Goal: Task Accomplishment & Management: Complete application form

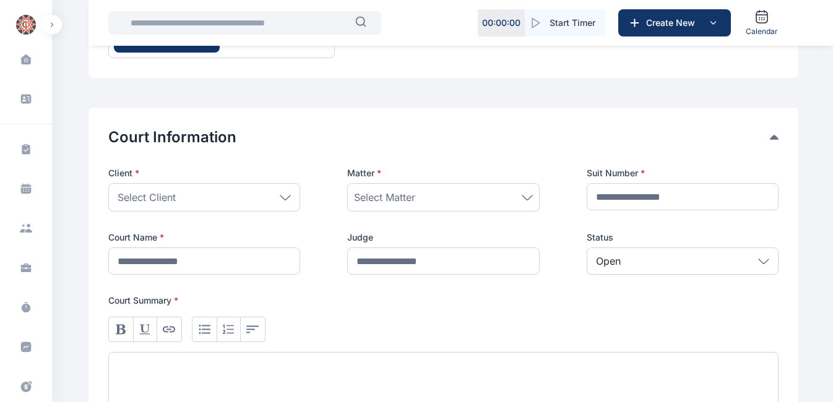
click at [228, 183] on div "Client *" at bounding box center [204, 175] width 192 height 16
click at [220, 199] on div "Select Client" at bounding box center [204, 197] width 192 height 28
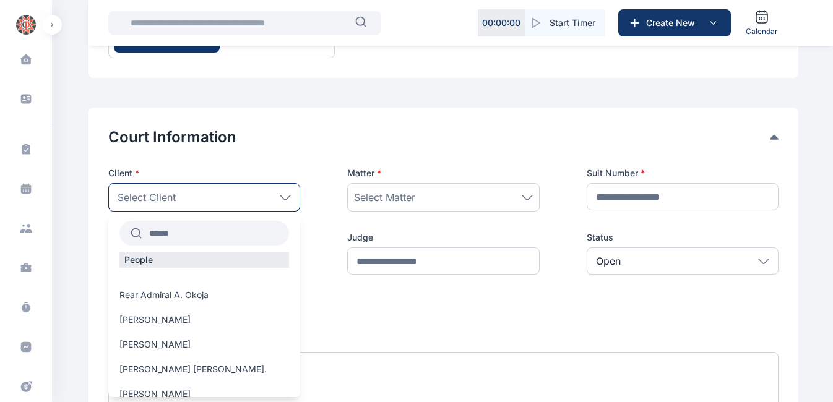
click at [214, 235] on input "text" at bounding box center [215, 233] width 147 height 22
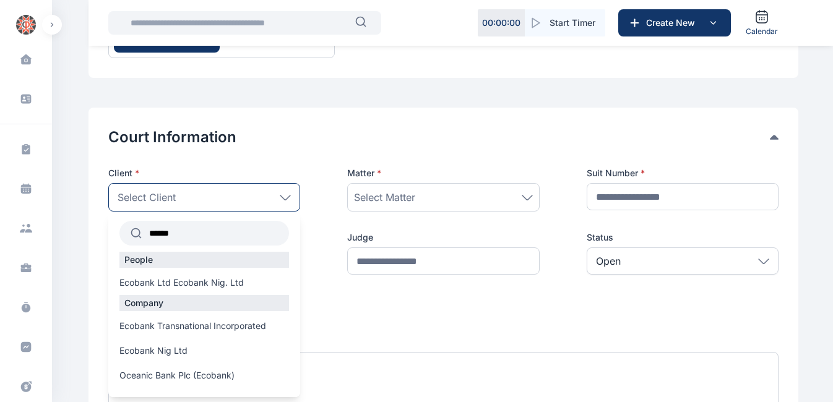
type input "*******"
click at [152, 345] on span "Ecobank Nig Ltd" at bounding box center [153, 351] width 68 height 12
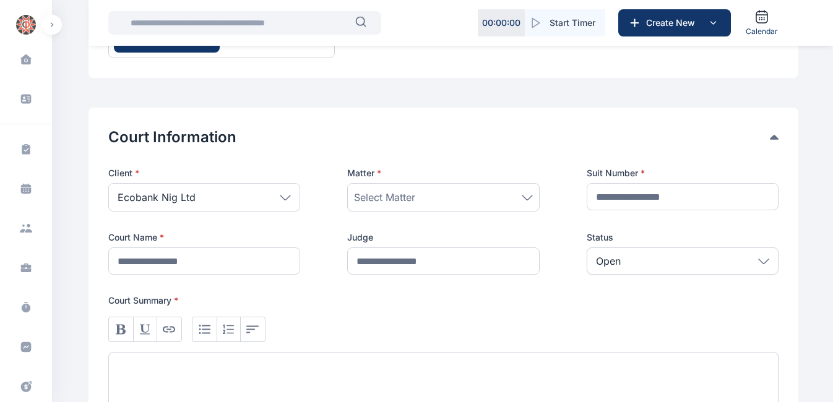
click at [382, 197] on span "Select Matter" at bounding box center [384, 197] width 61 height 15
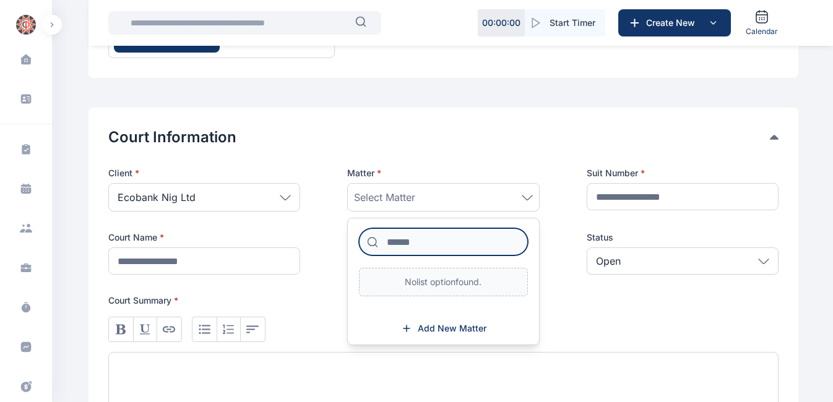
click at [410, 245] on input at bounding box center [443, 241] width 168 height 27
type input "*"
click at [472, 184] on div "Select Matter" at bounding box center [443, 197] width 192 height 28
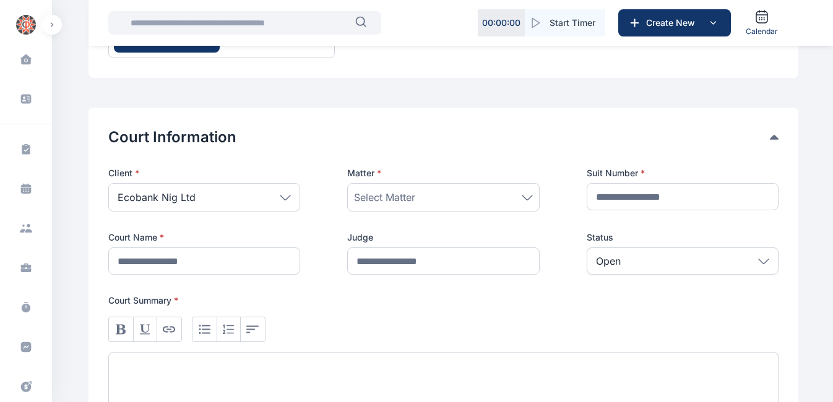
click at [498, 149] on div "Court Information Client * Ecobank Nig Ltd ******* People Ecobank Ltd Ecobank N…" at bounding box center [443, 285] width 670 height 316
click at [485, 214] on div "Client * Ecobank Nig Ltd ******* People Ecobank Ltd Ecobank Nig. Ltd Company Ec…" at bounding box center [443, 221] width 670 height 108
click at [487, 207] on div "Select Matter" at bounding box center [443, 197] width 192 height 28
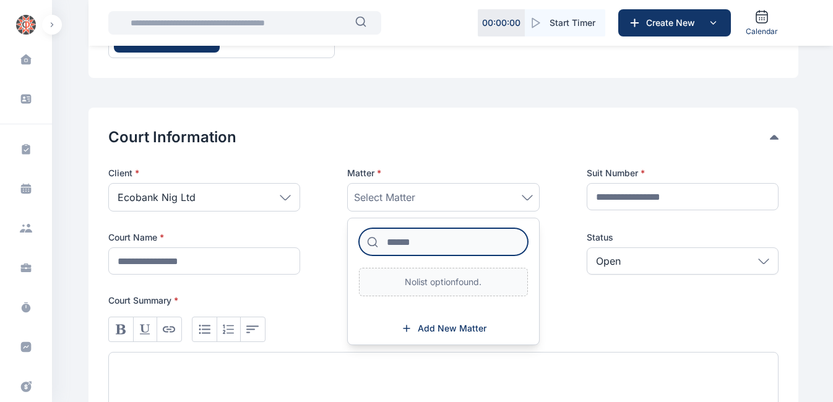
click at [475, 241] on input at bounding box center [443, 241] width 168 height 27
type input "********"
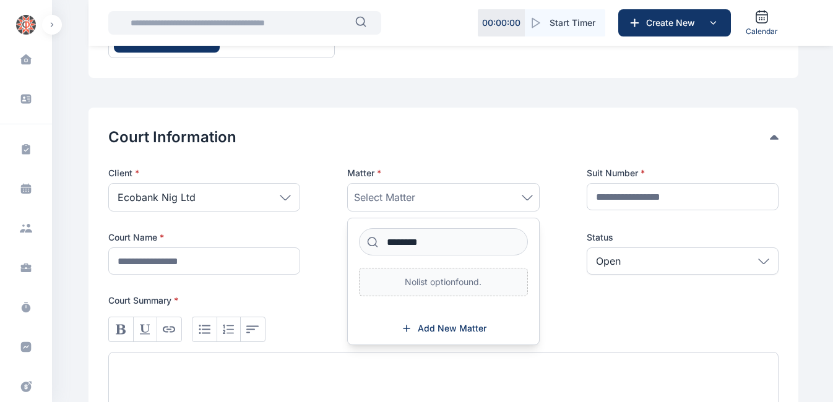
click at [280, 207] on div "Ecobank Nig Ltd" at bounding box center [204, 197] width 192 height 28
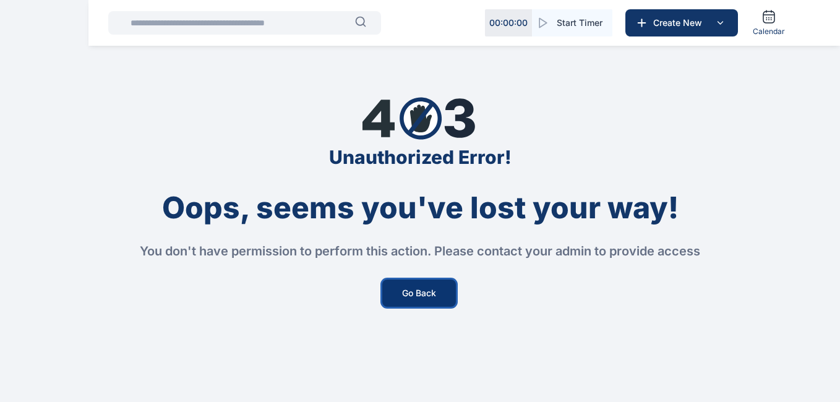
click at [438, 301] on button "Go Back" at bounding box center [419, 293] width 74 height 27
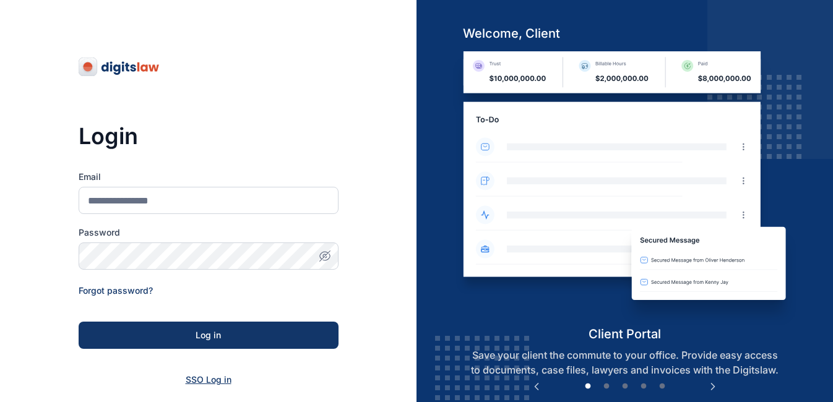
click at [198, 374] on span "SSO Log in" at bounding box center [209, 379] width 46 height 11
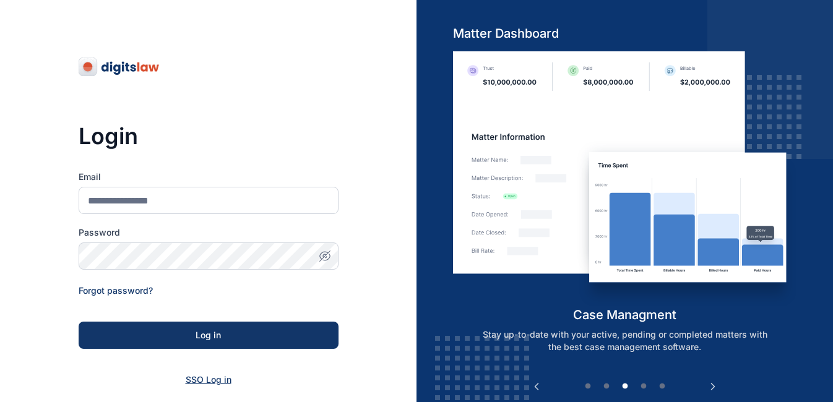
scroll to position [108, 0]
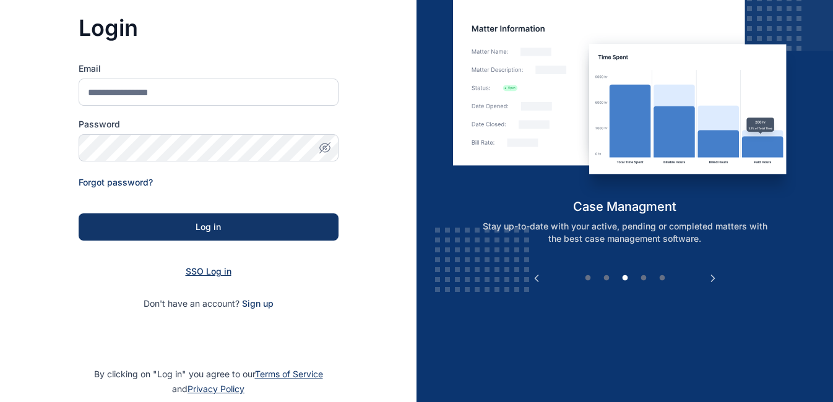
click at [199, 274] on span "SSO Log in" at bounding box center [209, 271] width 46 height 11
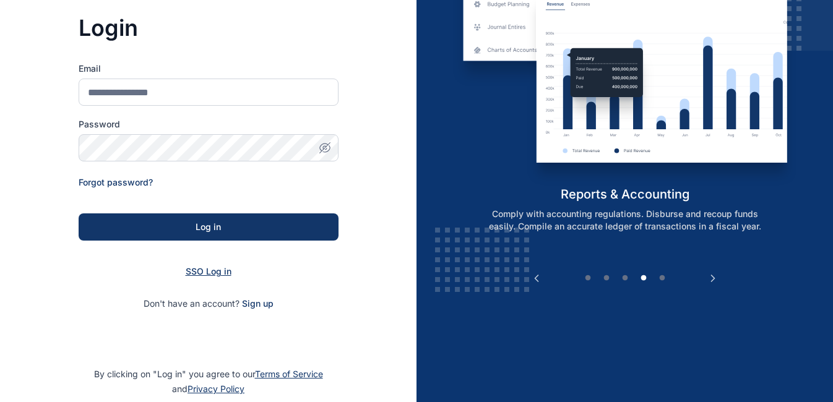
click at [221, 274] on span "SSO Log in" at bounding box center [209, 271] width 46 height 11
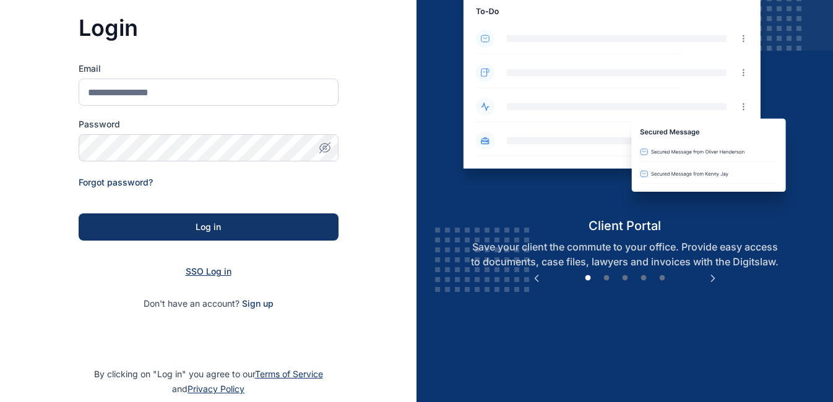
click at [221, 274] on span "SSO Log in" at bounding box center [209, 271] width 46 height 11
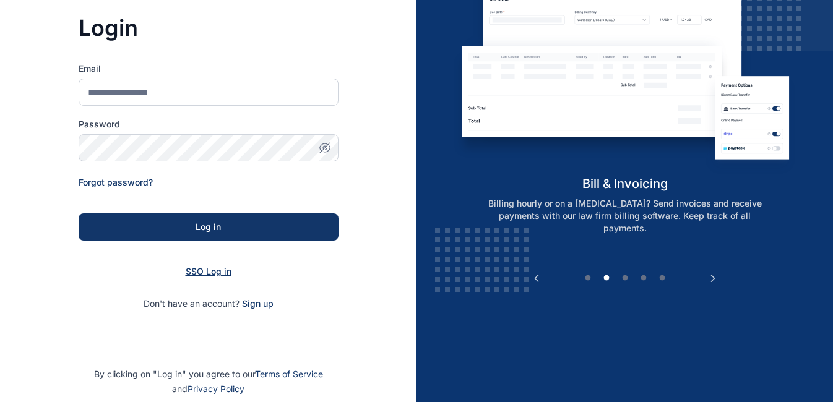
click at [221, 274] on span "SSO Log in" at bounding box center [209, 271] width 46 height 11
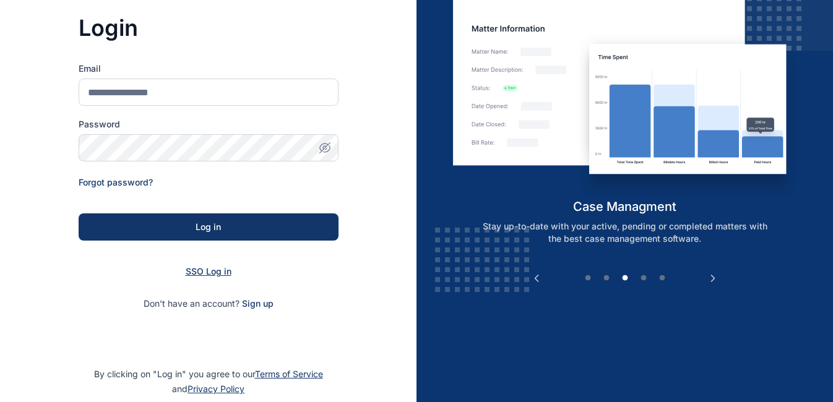
scroll to position [162, 0]
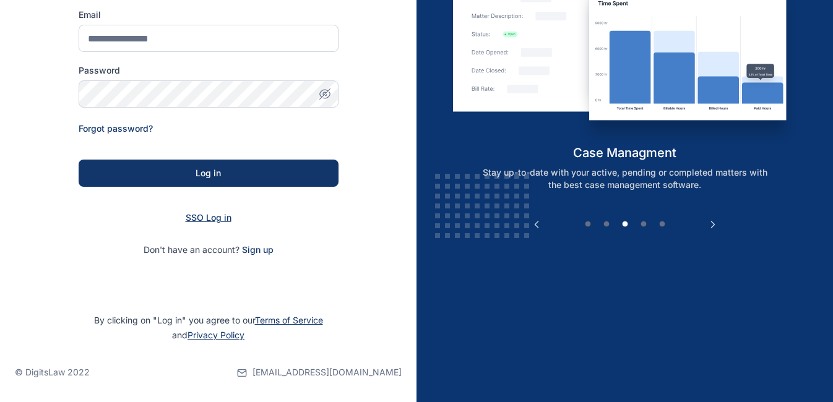
click at [222, 220] on span "SSO Log in" at bounding box center [209, 217] width 46 height 11
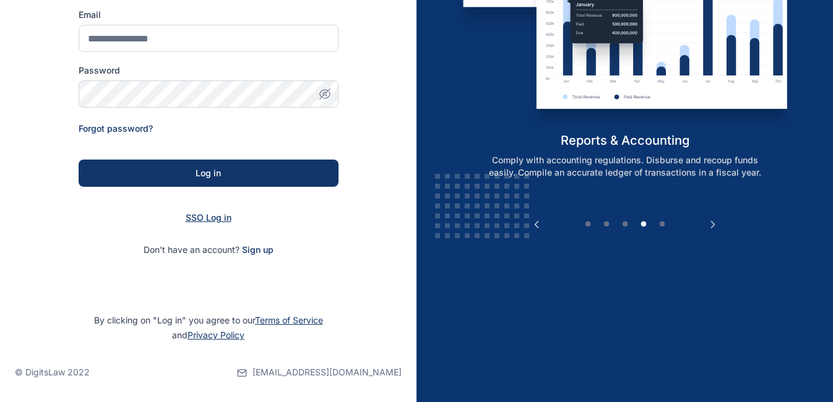
click at [222, 220] on span "SSO Log in" at bounding box center [209, 217] width 46 height 11
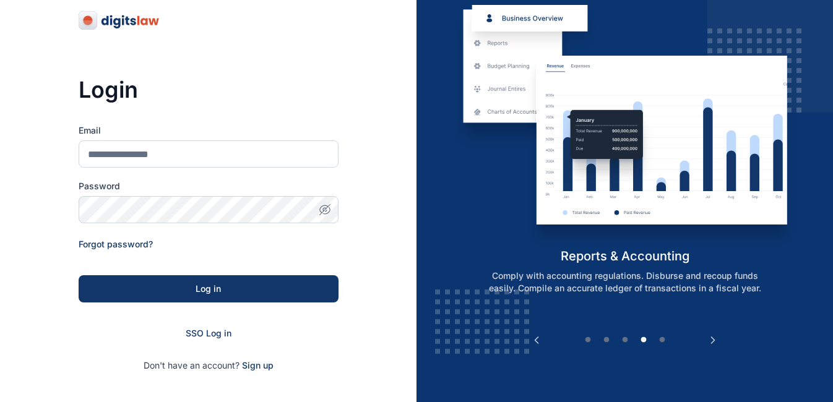
scroll to position [43, 0]
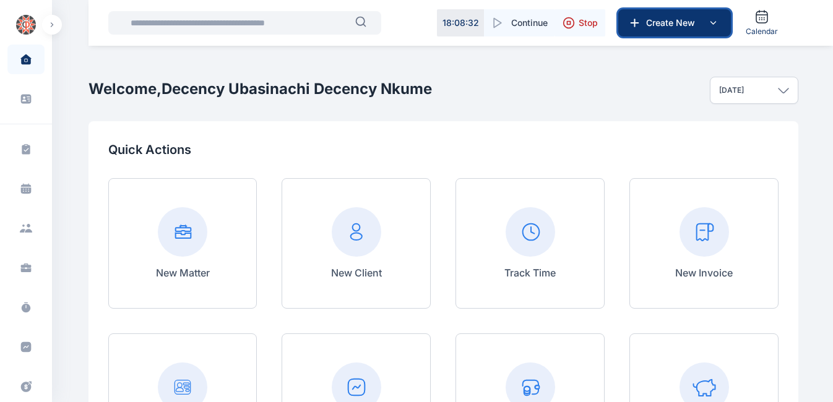
click at [696, 15] on button "Create New" at bounding box center [674, 22] width 113 height 27
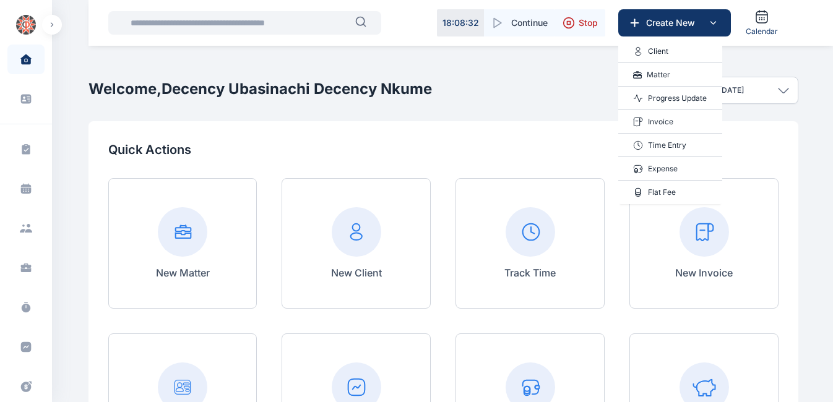
click at [665, 96] on p "Progress Update" at bounding box center [677, 98] width 59 height 12
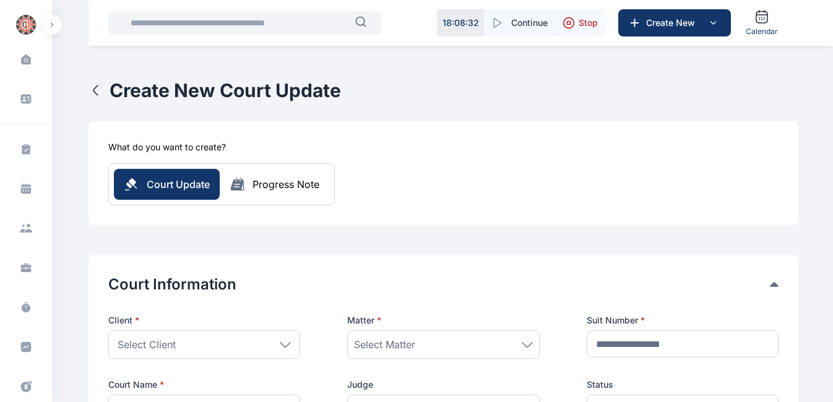
scroll to position [156, 0]
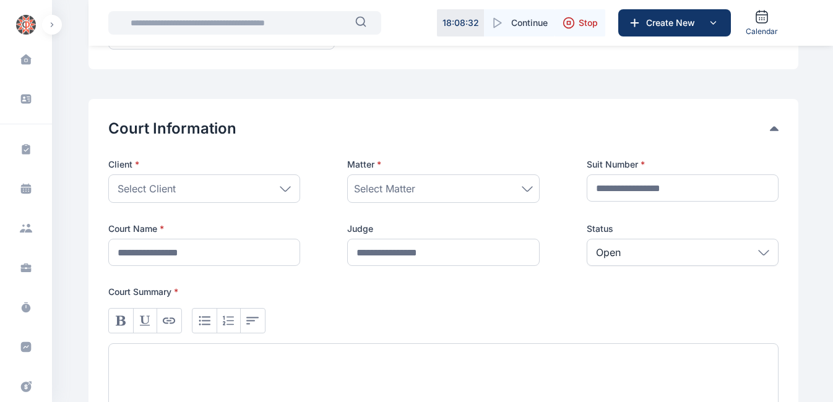
click at [233, 204] on div "Client * Select Client People Rear Admiral [PERSON_NAME] [PERSON_NAME] [PERSON_…" at bounding box center [443, 212] width 670 height 108
drag, startPoint x: 248, startPoint y: 173, endPoint x: 246, endPoint y: 182, distance: 9.0
click at [246, 182] on div "Client * Select Client People Rear Admiral [PERSON_NAME] [PERSON_NAME] [PERSON_…" at bounding box center [204, 180] width 192 height 45
click at [246, 182] on div "Select Client" at bounding box center [204, 189] width 192 height 28
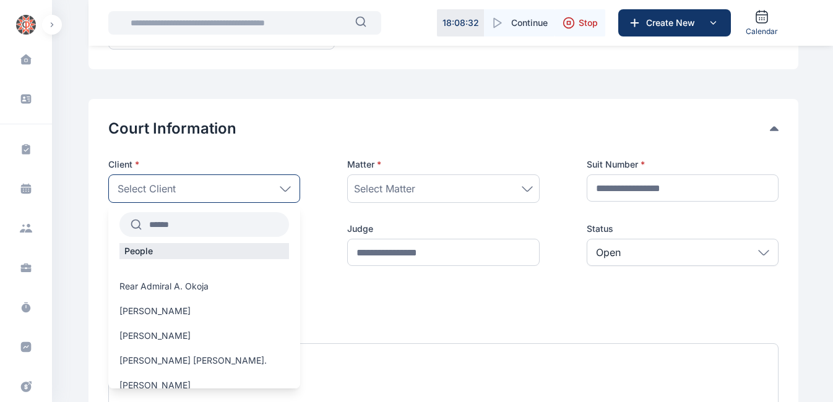
click at [201, 230] on input "text" at bounding box center [215, 225] width 147 height 22
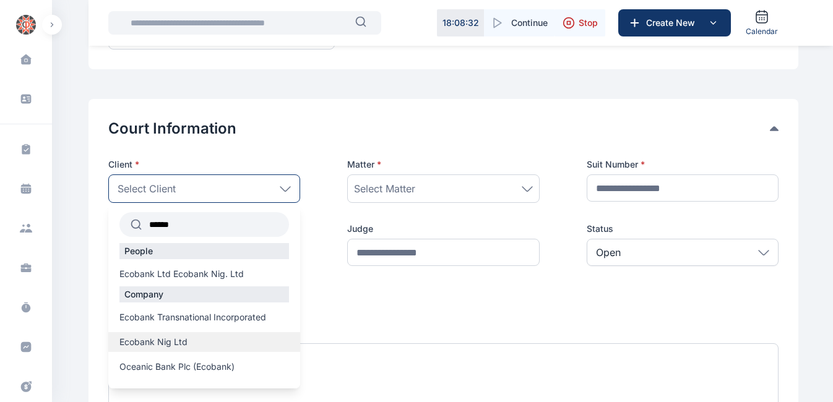
type input "******"
click at [147, 334] on div "Ecobank Nig Ltd" at bounding box center [204, 342] width 192 height 20
click at [137, 343] on span "Ecobank Nig Ltd" at bounding box center [153, 342] width 68 height 12
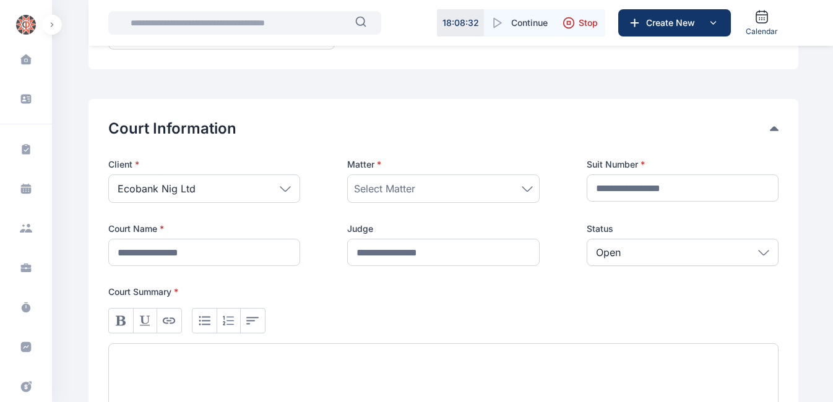
click at [425, 192] on div "Select Matter" at bounding box center [443, 188] width 178 height 15
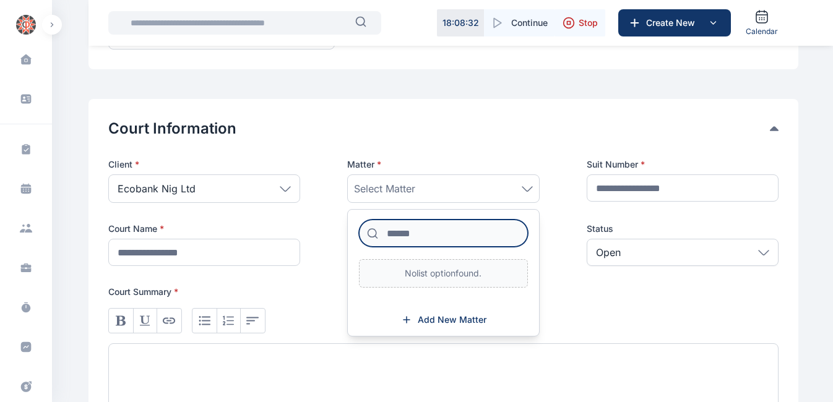
click at [402, 226] on input at bounding box center [443, 233] width 168 height 27
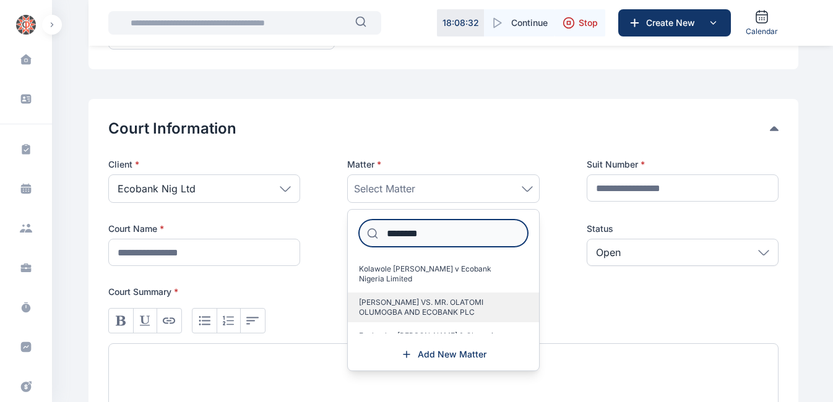
scroll to position [26, 0]
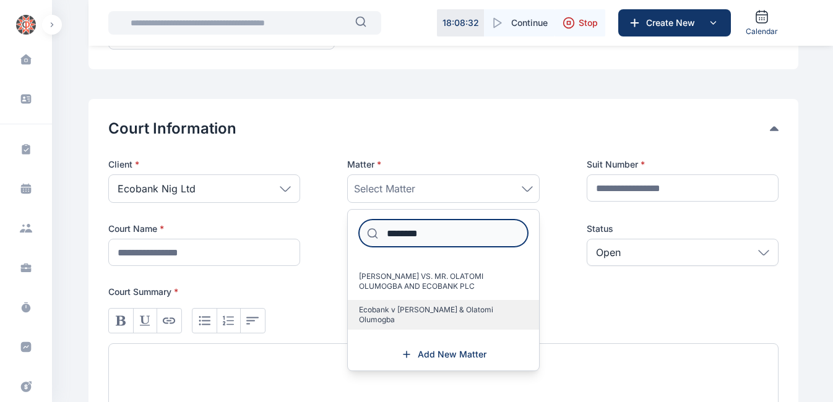
type input "********"
click at [429, 303] on label "Ecobank v [PERSON_NAME] & Olatomi Olumogba" at bounding box center [443, 315] width 191 height 30
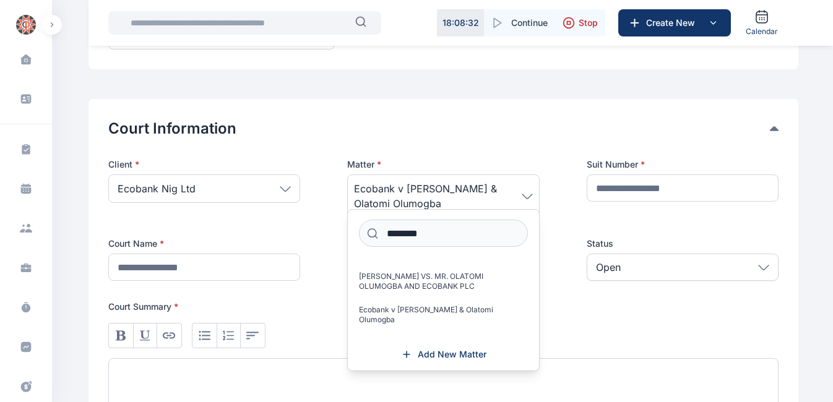
click at [493, 131] on button "Court Information" at bounding box center [439, 129] width 662 height 20
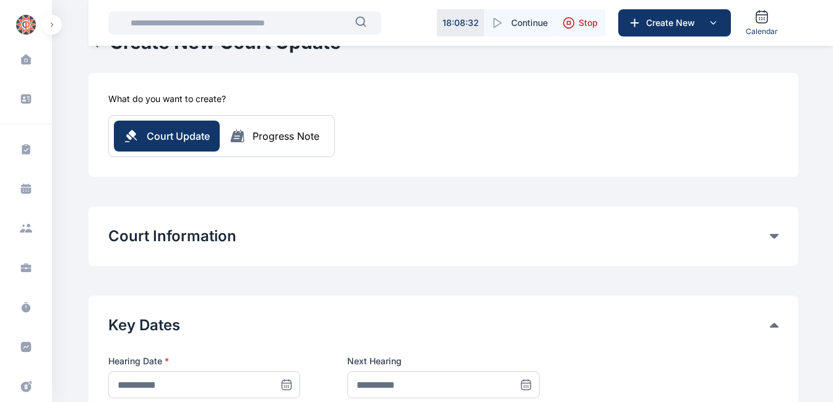
scroll to position [25, 0]
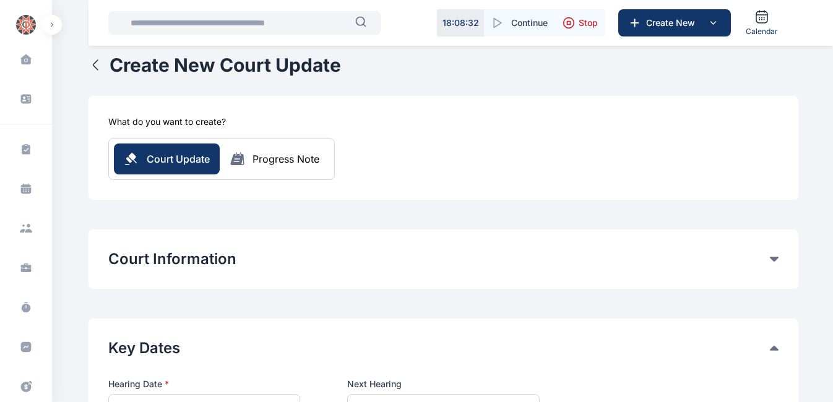
click at [347, 253] on button "Court Information" at bounding box center [439, 259] width 662 height 20
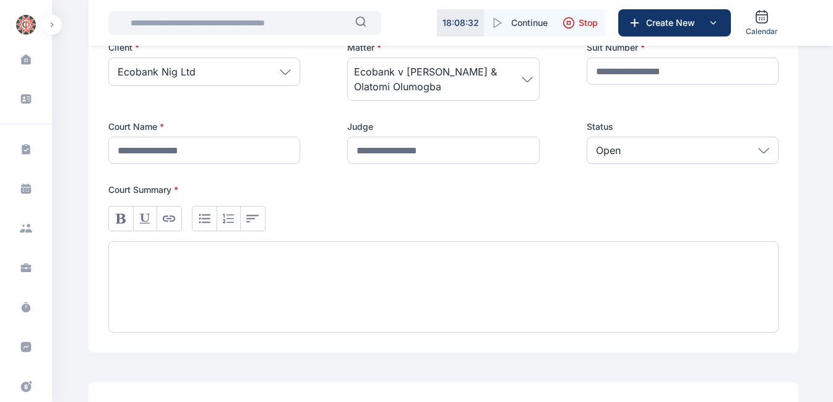
scroll to position [272, 0]
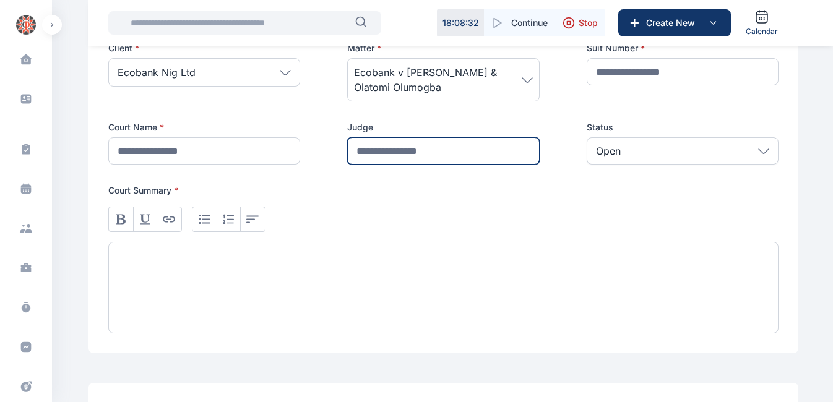
click at [384, 154] on input "text" at bounding box center [443, 150] width 192 height 27
type input "**********"
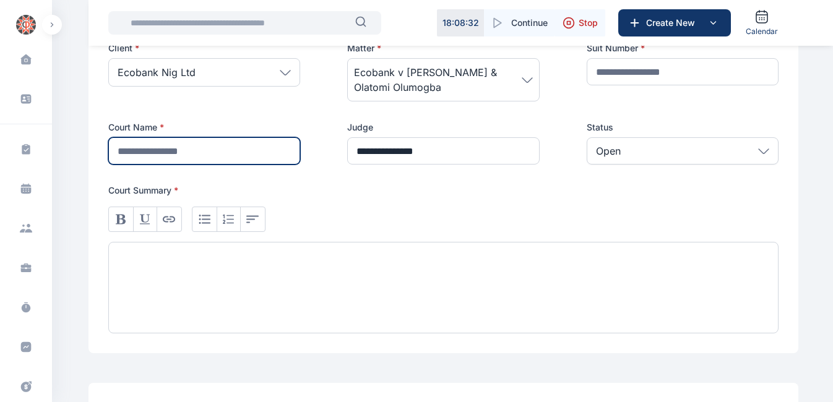
click at [190, 157] on input "text" at bounding box center [204, 150] width 192 height 27
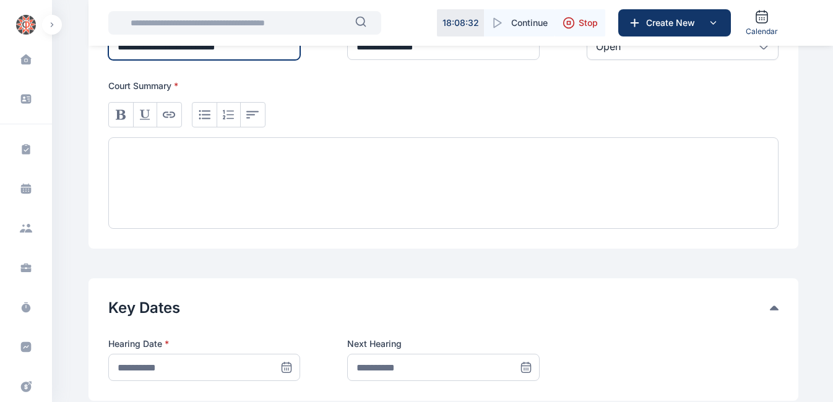
scroll to position [367, 0]
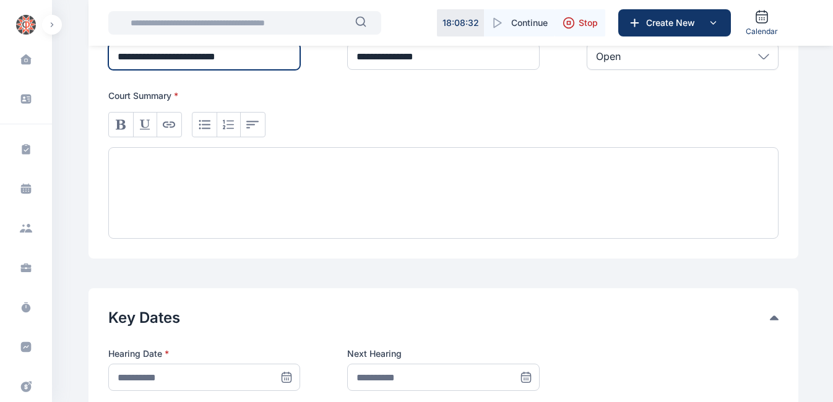
type input "**********"
click at [166, 194] on div at bounding box center [443, 193] width 670 height 92
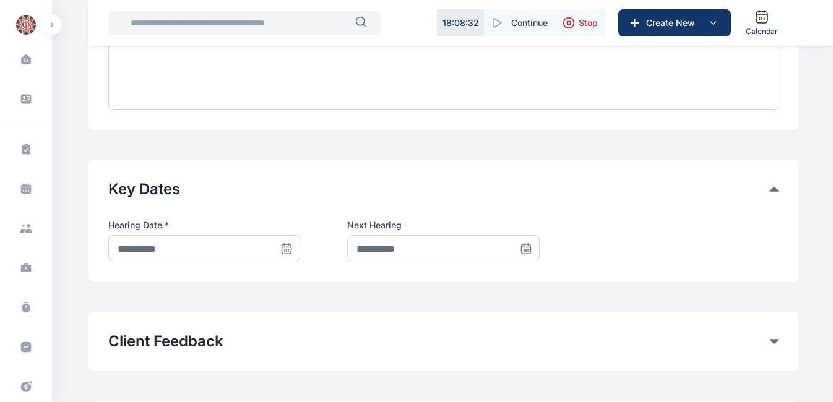
scroll to position [496, 0]
click at [277, 250] on span at bounding box center [286, 248] width 27 height 27
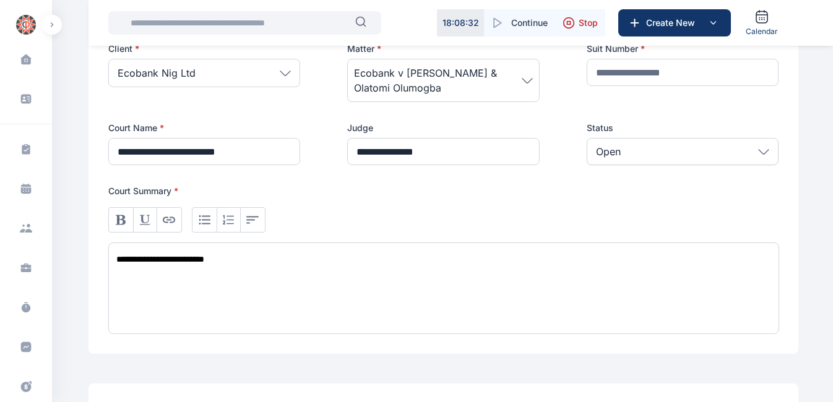
scroll to position [271, 0]
click at [252, 239] on div "**********" at bounding box center [443, 266] width 670 height 137
click at [247, 256] on div "**********" at bounding box center [443, 289] width 671 height 92
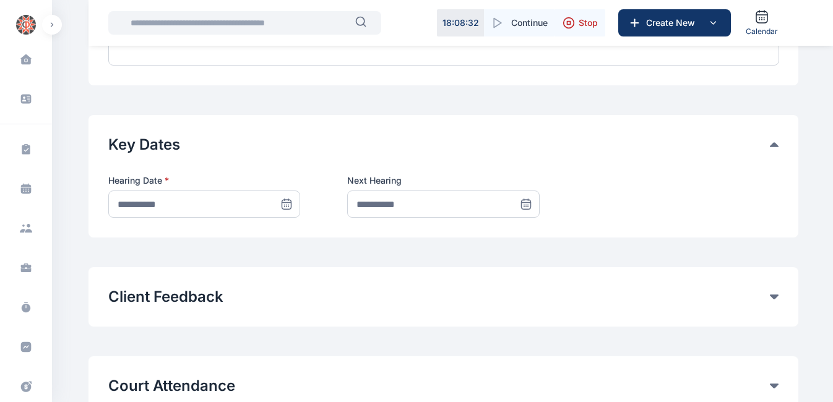
scroll to position [544, 0]
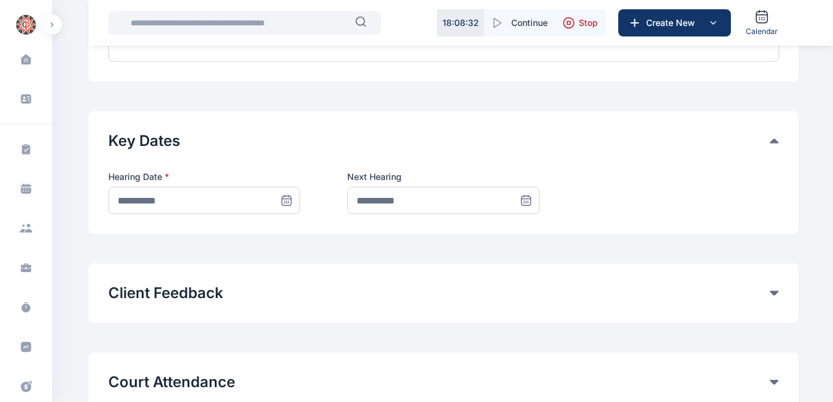
click at [291, 196] on icon at bounding box center [286, 200] width 12 height 12
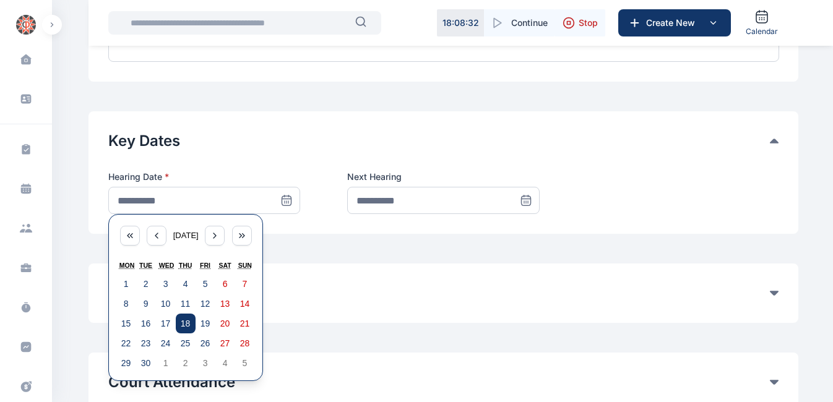
click at [180, 322] on button "18" at bounding box center [186, 324] width 20 height 20
type input "**********"
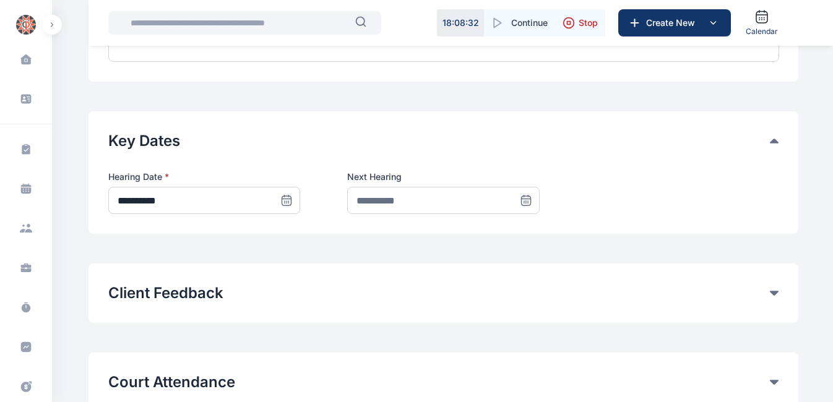
click at [525, 199] on icon at bounding box center [525, 199] width 9 height 0
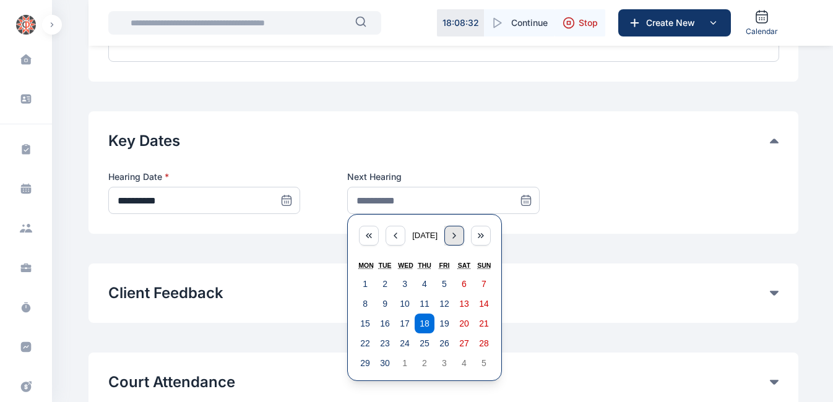
click at [455, 238] on icon "button" at bounding box center [454, 235] width 2 height 5
click at [422, 350] on button "23" at bounding box center [425, 344] width 20 height 20
type input "**********"
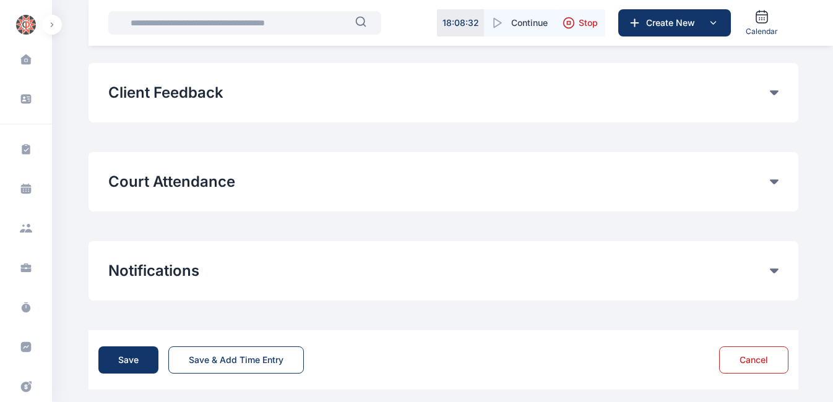
scroll to position [752, 0]
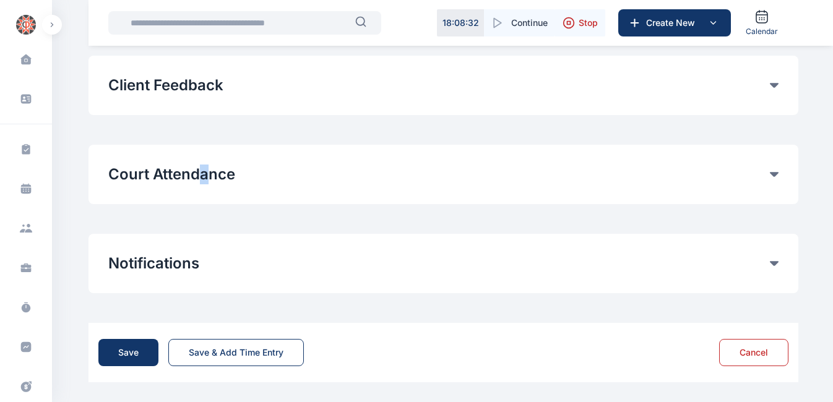
drag, startPoint x: 210, startPoint y: 155, endPoint x: 198, endPoint y: 184, distance: 31.9
click at [198, 184] on div "Court Attendance Time entries will be automatically logged for Court attendance…" at bounding box center [443, 174] width 710 height 59
click at [207, 176] on button "Court Attendance" at bounding box center [439, 175] width 662 height 20
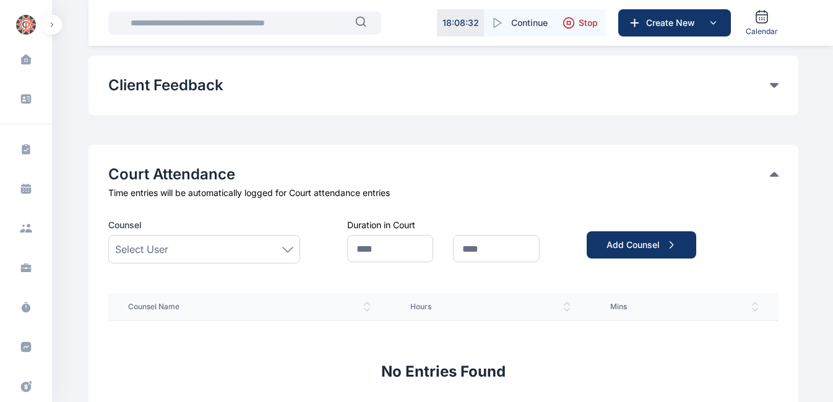
click at [192, 241] on div "Select User" at bounding box center [204, 249] width 192 height 28
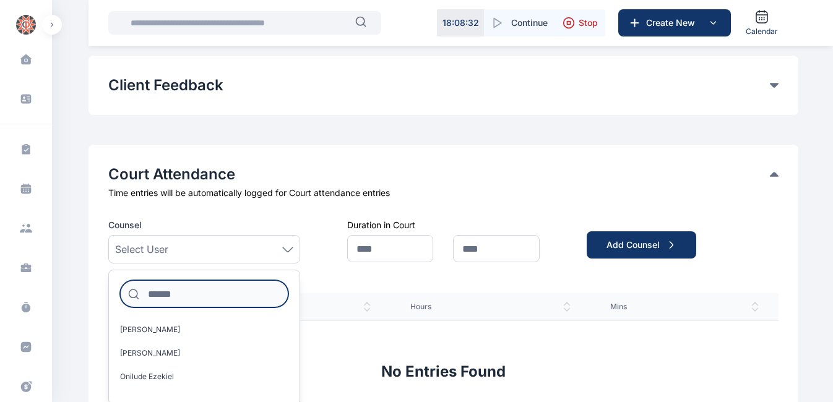
click at [169, 287] on input at bounding box center [204, 293] width 168 height 27
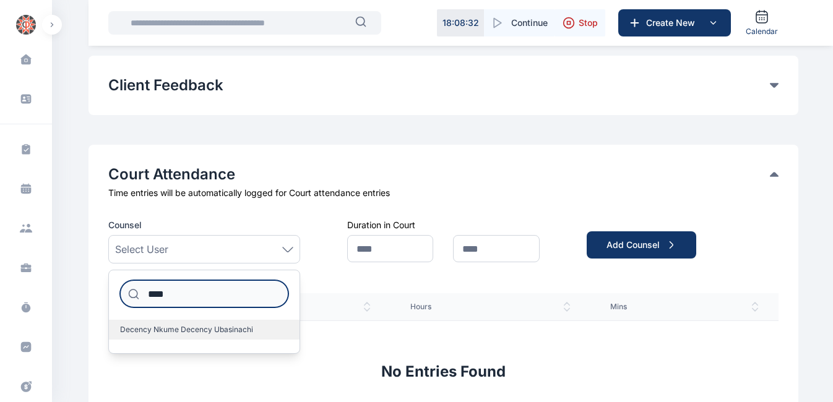
type input "****"
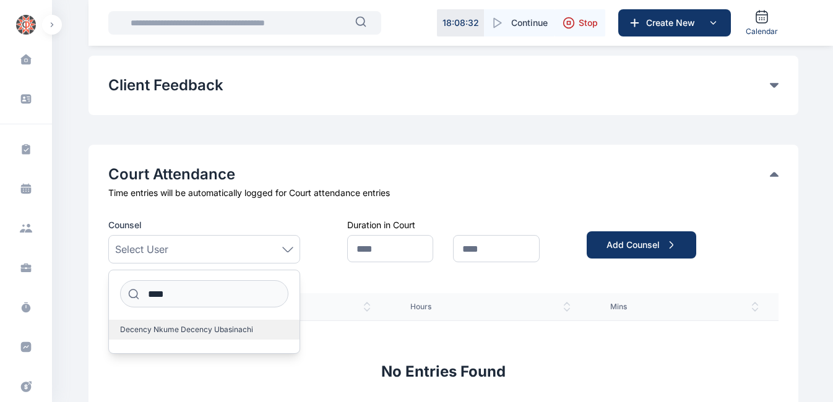
click at [163, 333] on span "Decency Nkume Decency Ubasinachi" at bounding box center [186, 330] width 133 height 10
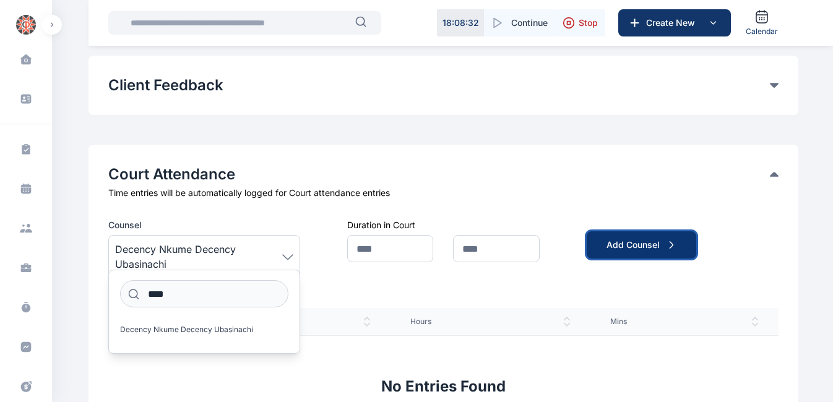
click at [597, 244] on button "Add Counsel" at bounding box center [642, 244] width 110 height 27
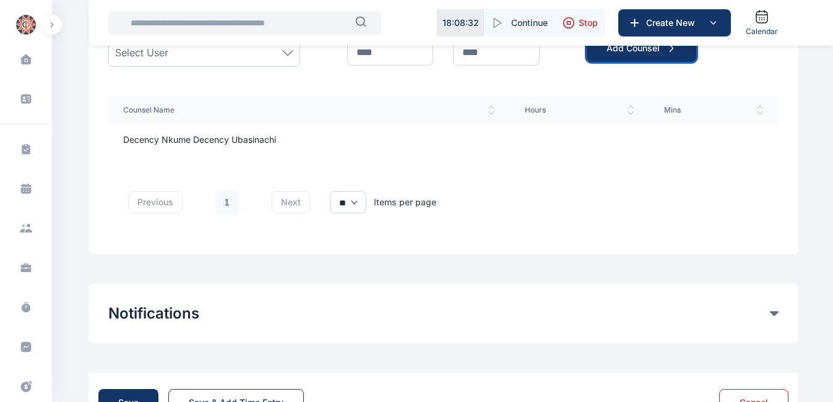
scroll to position [999, 0]
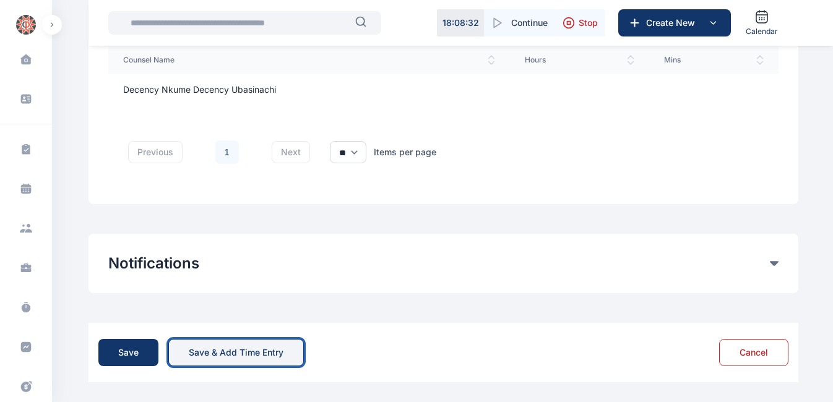
click at [197, 356] on div "Save & Add Time Entry" at bounding box center [236, 353] width 95 height 12
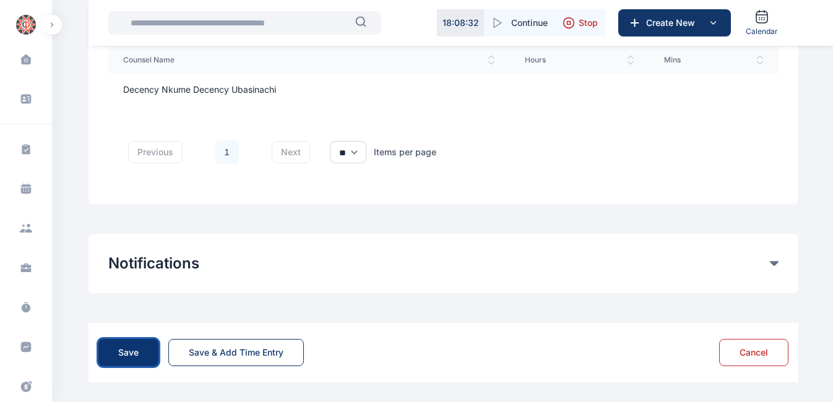
click at [139, 354] on button "Save" at bounding box center [128, 352] width 60 height 27
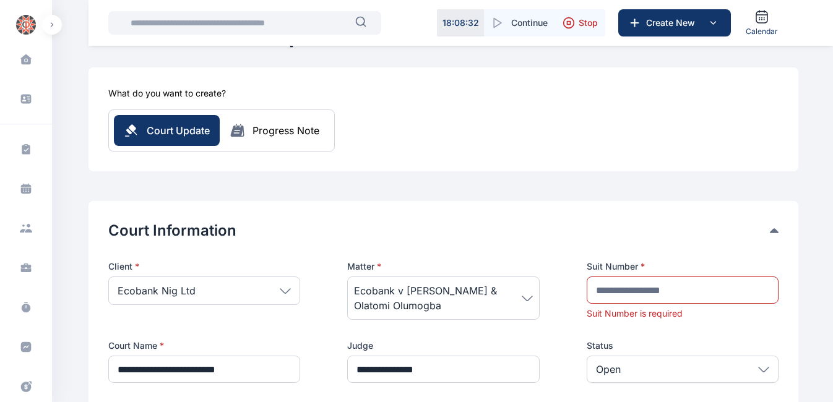
scroll to position [55, 0]
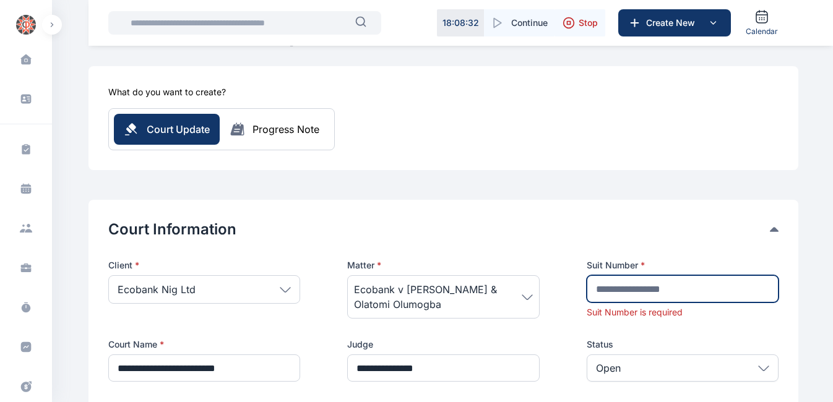
click at [668, 295] on input "text" at bounding box center [683, 288] width 192 height 27
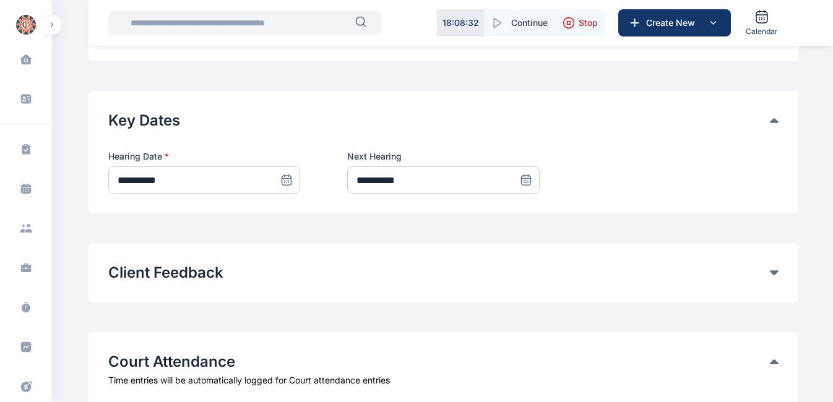
scroll to position [796, 0]
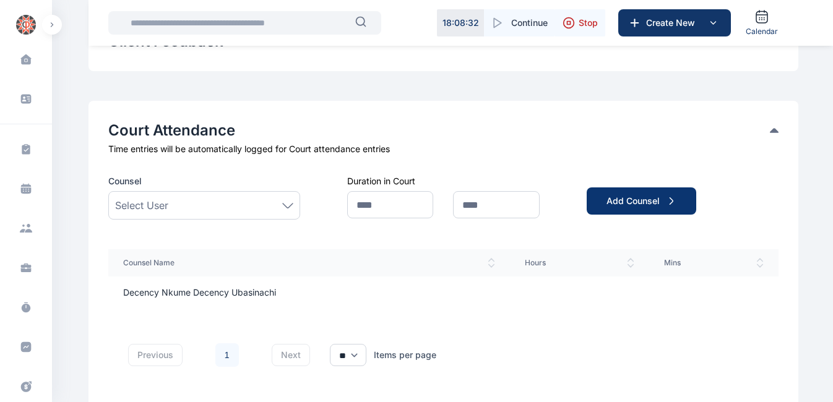
type input "*******"
click at [662, 206] on div "Add Counsel" at bounding box center [641, 201] width 70 height 12
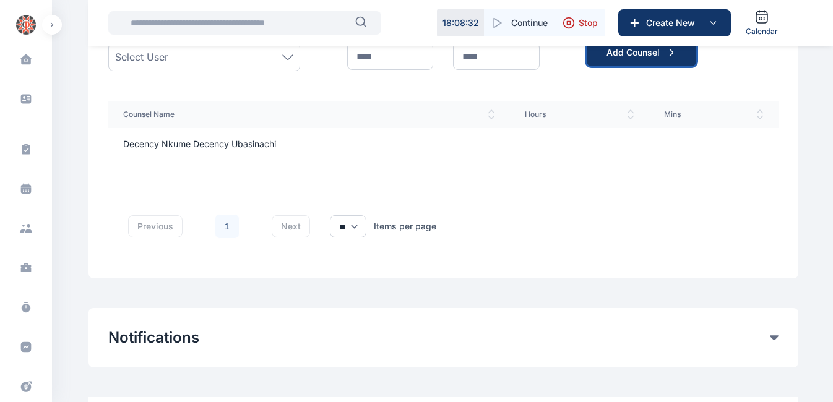
scroll to position [1019, 0]
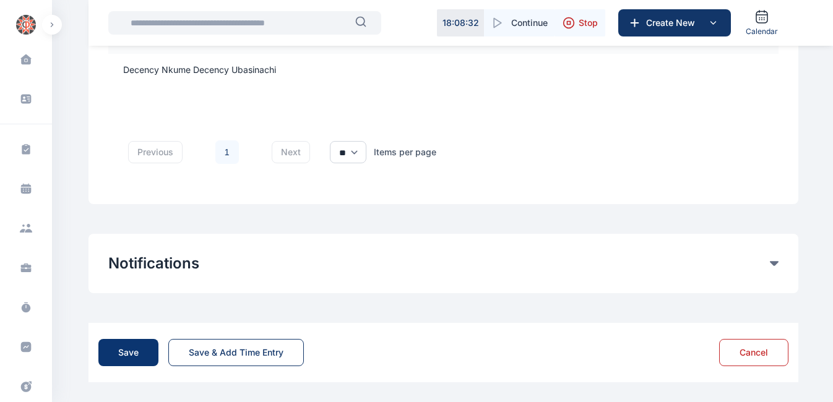
drag, startPoint x: 132, startPoint y: 329, endPoint x: 129, endPoint y: 356, distance: 26.9
click at [129, 356] on div "Save Save & Add Time Entry Cancel" at bounding box center [443, 352] width 710 height 59
click at [129, 356] on div "Save" at bounding box center [128, 353] width 20 height 12
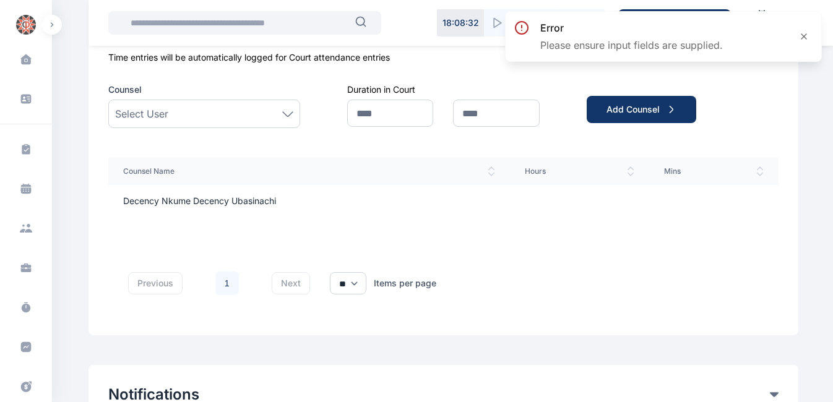
scroll to position [887, 0]
click at [243, 119] on div "Select User" at bounding box center [204, 114] width 178 height 15
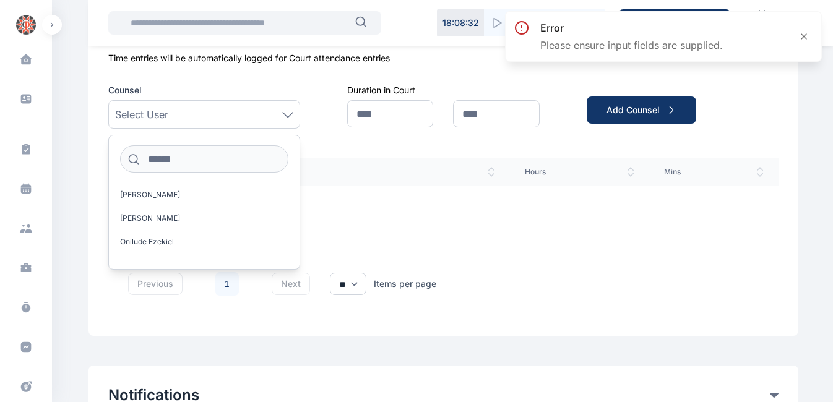
click at [360, 218] on td at bounding box center [309, 228] width 402 height 20
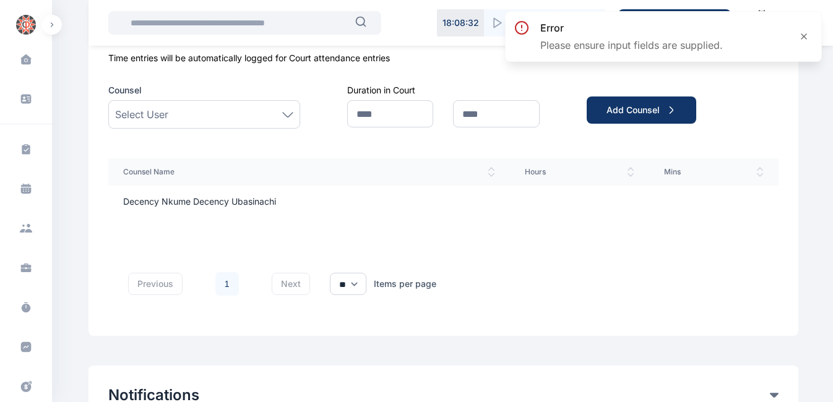
click at [297, 215] on td "Decency Nkume Decency Ubasinachi" at bounding box center [309, 202] width 402 height 32
click at [254, 200] on td "Decency Nkume Decency Ubasinachi" at bounding box center [309, 202] width 402 height 32
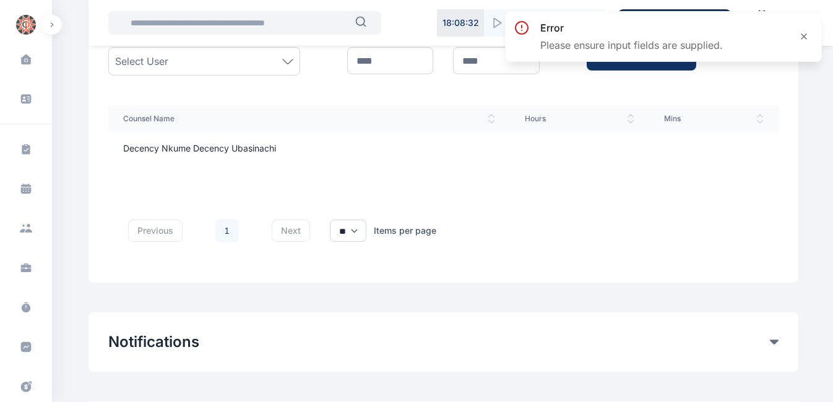
scroll to position [1019, 0]
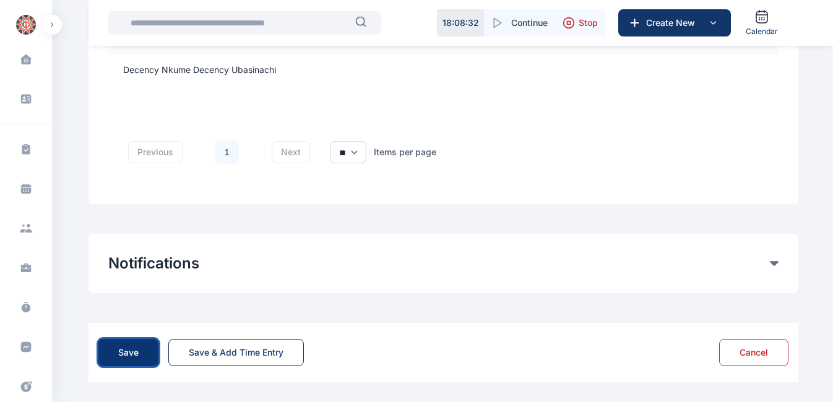
click at [123, 361] on button "Save" at bounding box center [128, 352] width 60 height 27
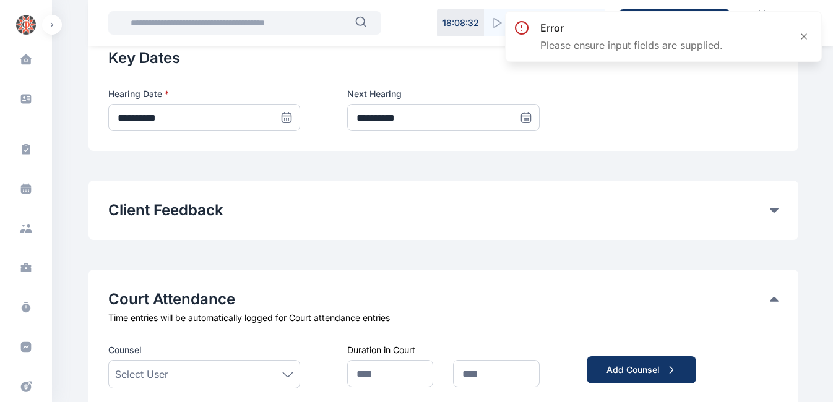
scroll to position [587, 0]
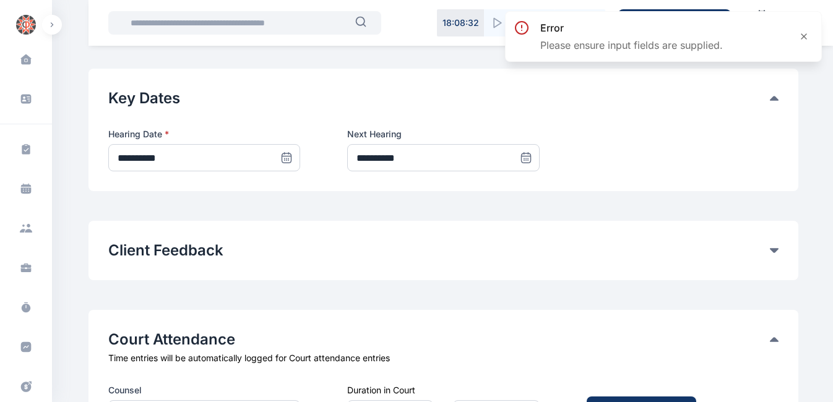
click at [359, 268] on div "Client Feedback If this is not filled, client will get a notification in their …" at bounding box center [443, 250] width 710 height 59
click at [378, 261] on div "Client Feedback If this is not filled, client will get a notification in their …" at bounding box center [443, 250] width 710 height 59
click at [443, 262] on div "Client Feedback If this is not filled, client will get a notification in their …" at bounding box center [443, 250] width 710 height 59
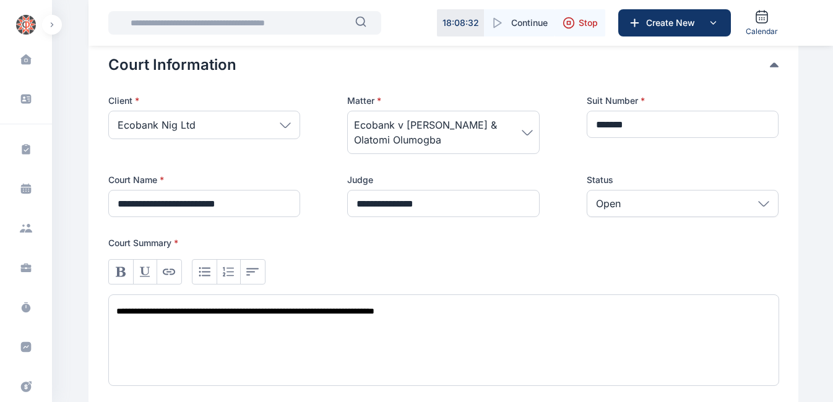
scroll to position [216, 0]
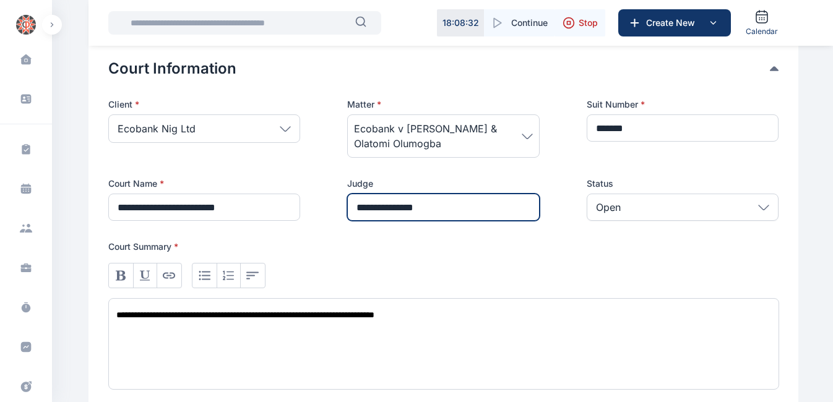
click at [451, 213] on input "**********" at bounding box center [443, 207] width 192 height 27
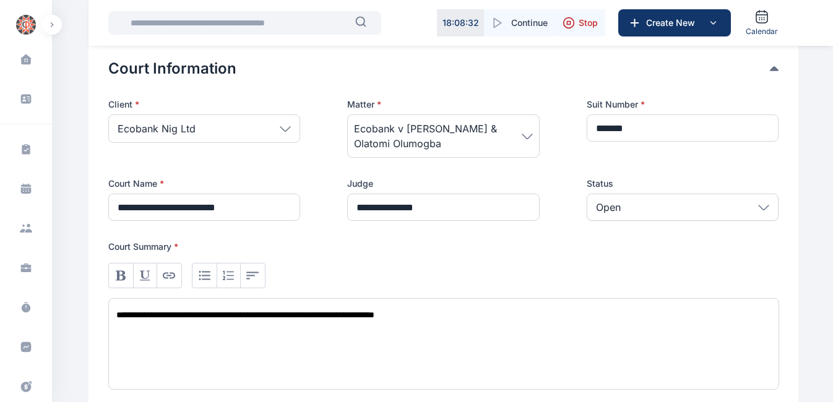
click at [463, 145] on span "Ecobank v [PERSON_NAME] & Olatomi Olumogba" at bounding box center [437, 136] width 167 height 30
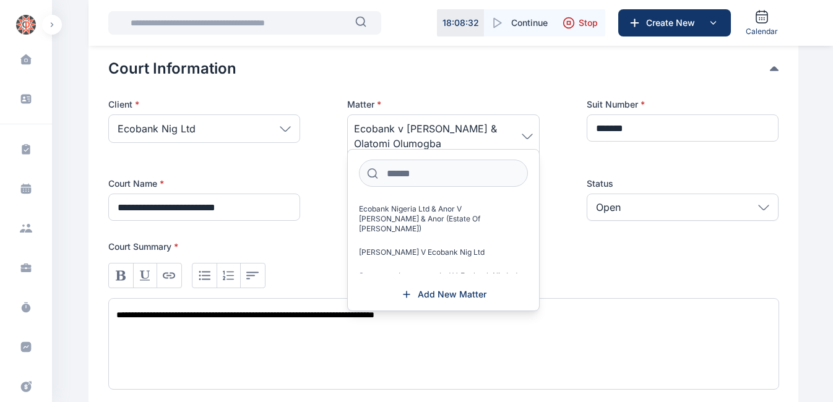
click at [189, 139] on div "Ecobank Nig Ltd" at bounding box center [204, 128] width 192 height 28
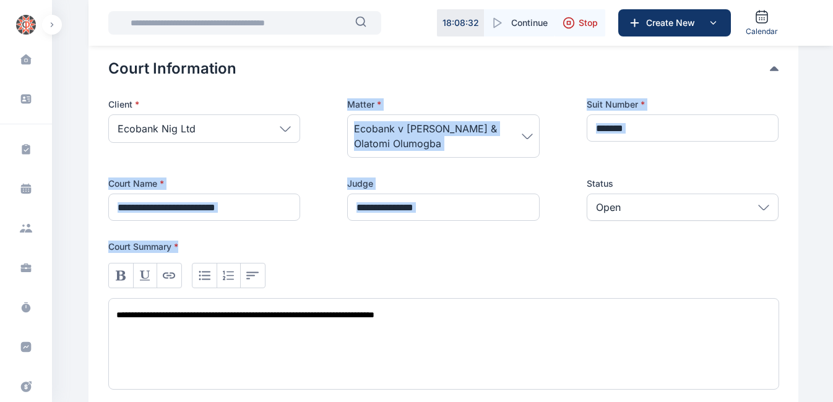
drag, startPoint x: 254, startPoint y: 81, endPoint x: 203, endPoint y: 228, distance: 156.0
click at [203, 228] on div "**********" at bounding box center [443, 224] width 670 height 331
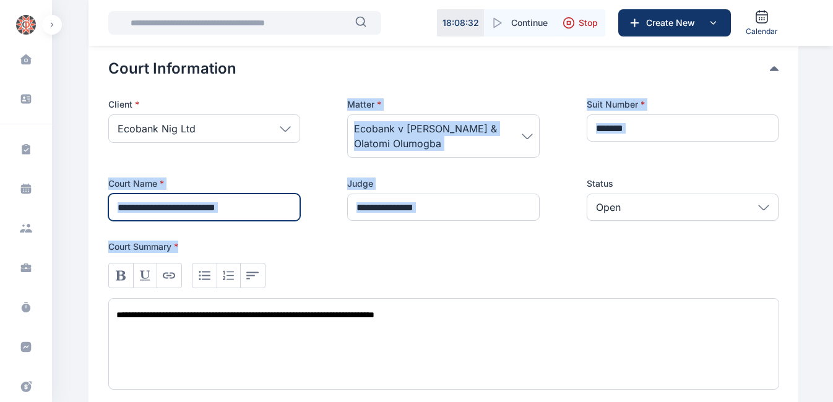
drag, startPoint x: 203, startPoint y: 228, endPoint x: 173, endPoint y: 209, distance: 35.4
click at [173, 209] on input "**********" at bounding box center [204, 207] width 192 height 27
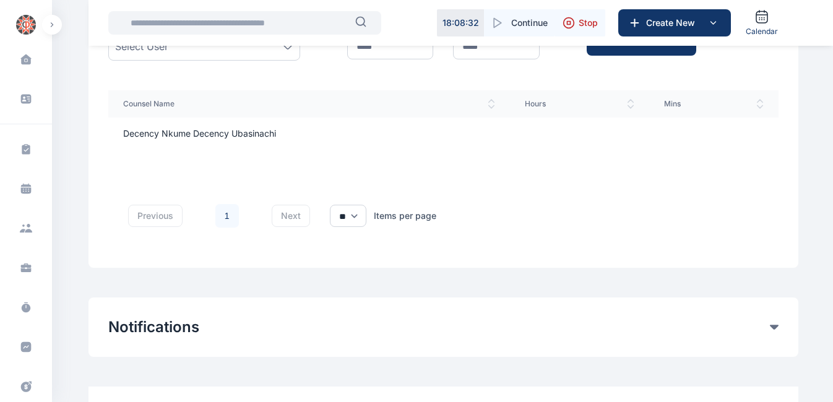
scroll to position [1019, 0]
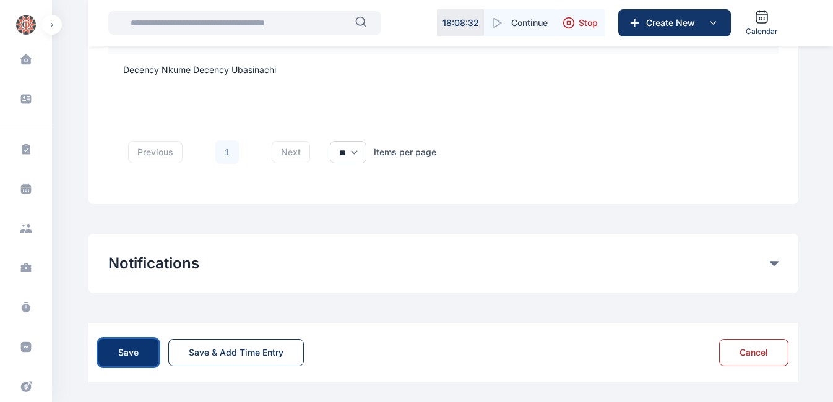
click at [156, 354] on button "Save" at bounding box center [128, 352] width 60 height 27
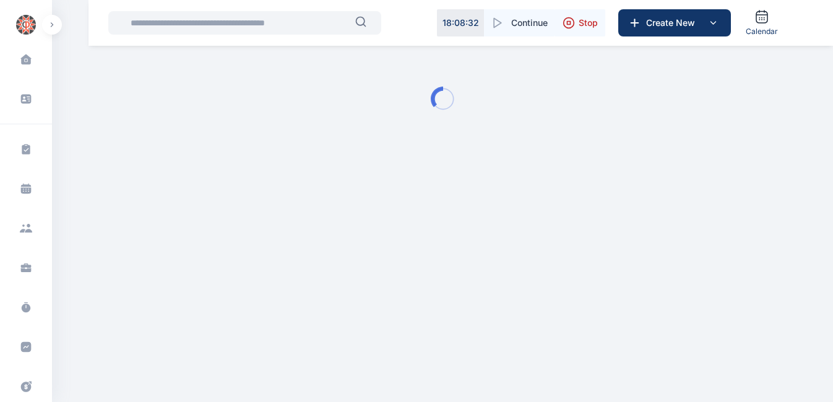
scroll to position [0, 0]
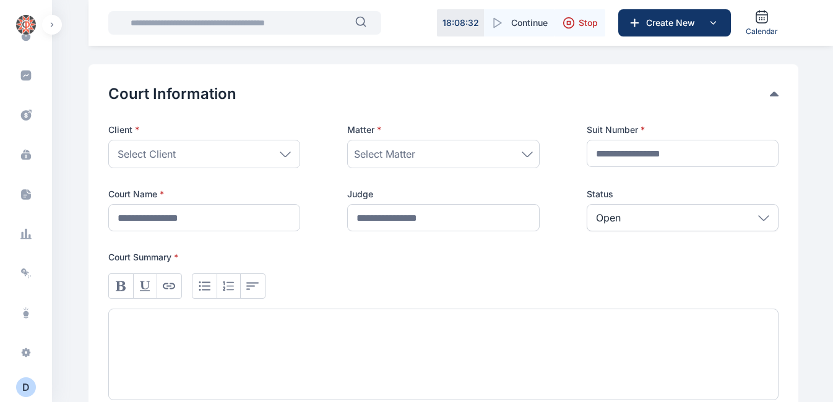
scroll to position [199, 0]
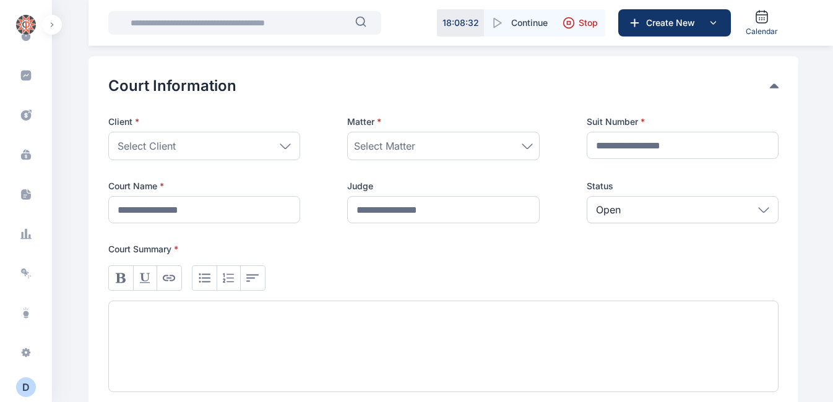
drag, startPoint x: 201, startPoint y: 165, endPoint x: 213, endPoint y: 146, distance: 22.0
click at [213, 146] on div "Client * Select Client People Rear Admiral [PERSON_NAME] [PERSON_NAME] [PERSON_…" at bounding box center [443, 170] width 670 height 108
click at [213, 146] on div "Select Client" at bounding box center [204, 146] width 192 height 28
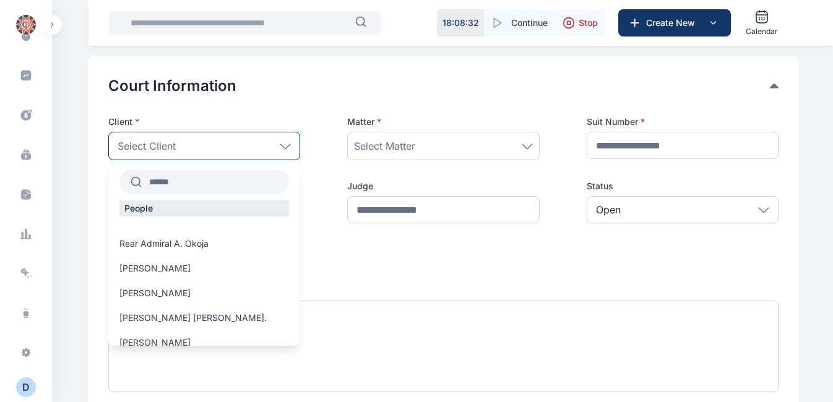
click at [177, 184] on input "text" at bounding box center [215, 182] width 147 height 22
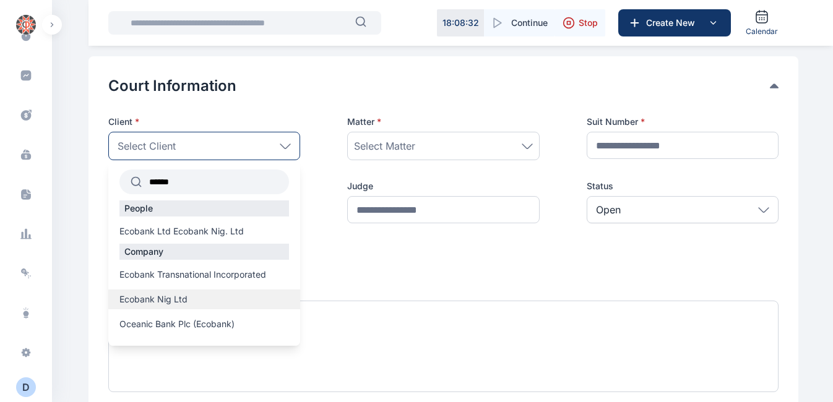
type input "******"
click at [157, 307] on div "Ecobank Nig Ltd" at bounding box center [204, 300] width 192 height 20
click at [188, 301] on label "Ecobank Nig Ltd" at bounding box center [204, 299] width 192 height 12
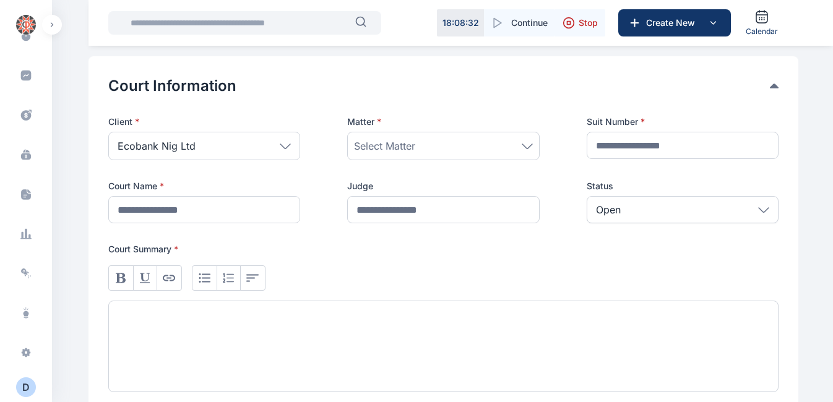
click at [407, 149] on span "Select Matter" at bounding box center [384, 146] width 61 height 15
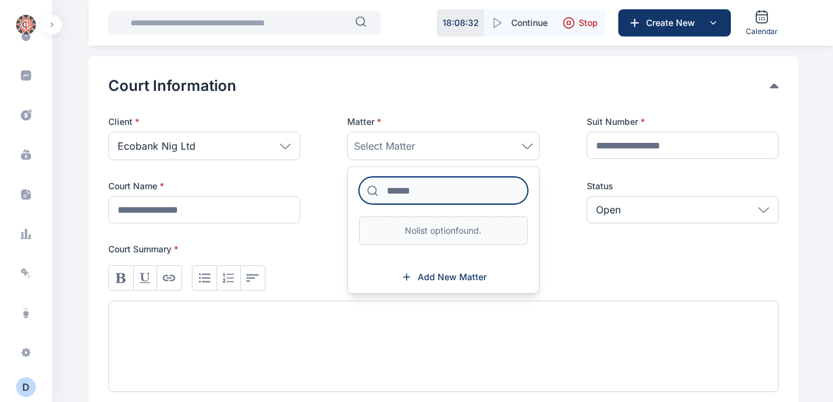
click at [399, 196] on input at bounding box center [443, 190] width 168 height 27
type input "*"
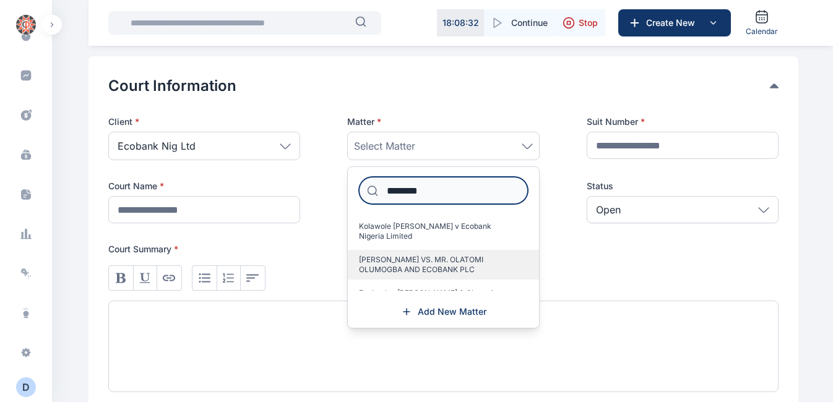
scroll to position [26, 0]
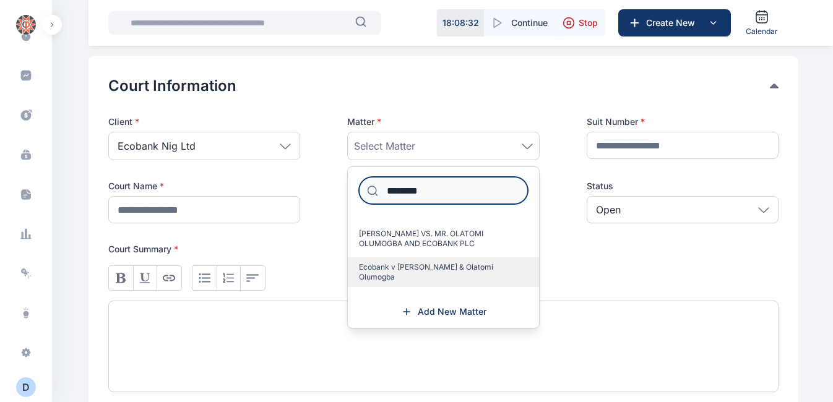
type input "********"
click at [408, 264] on span "Ecobank v [PERSON_NAME] & Olatomi Olumogba" at bounding box center [438, 272] width 158 height 20
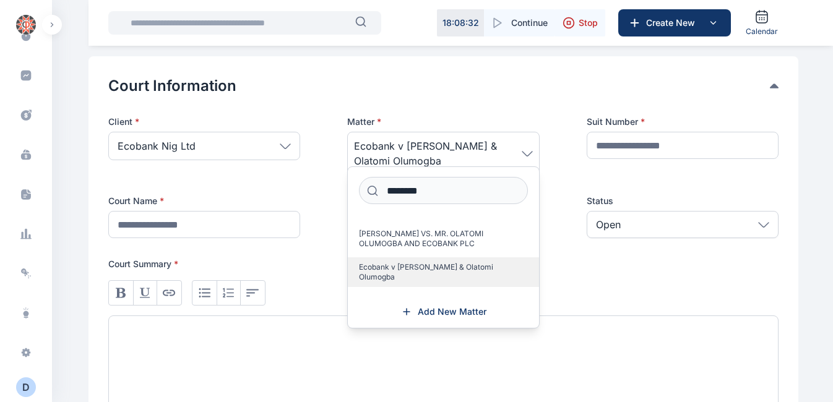
click at [446, 259] on label "Ecobank v [PERSON_NAME] & Olatomi Olumogba" at bounding box center [443, 272] width 191 height 30
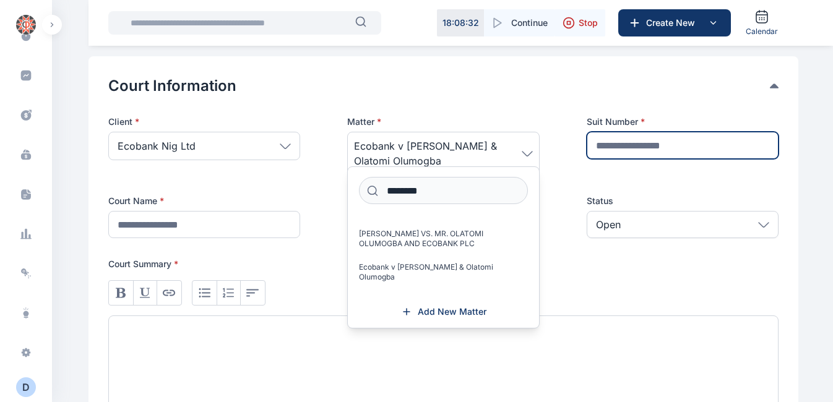
click at [654, 138] on input "text" at bounding box center [683, 145] width 192 height 27
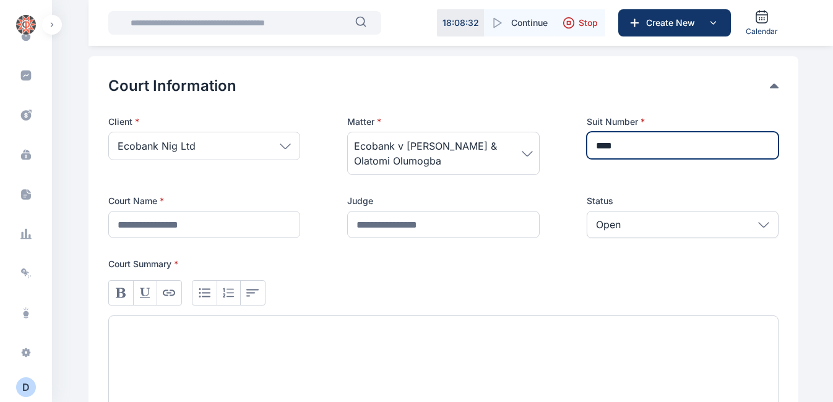
type input "****"
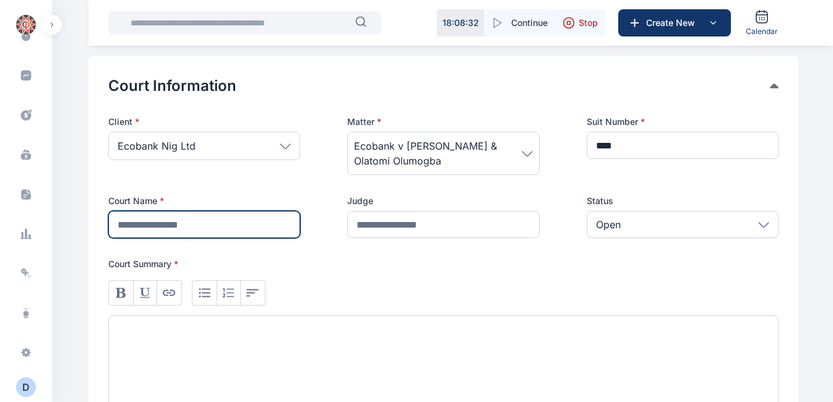
click at [244, 231] on input "text" at bounding box center [204, 224] width 192 height 27
type input "*"
type input "**********"
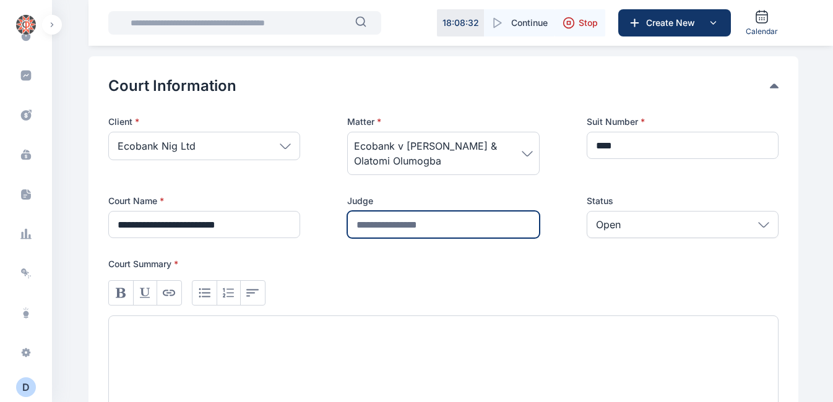
type input "**********"
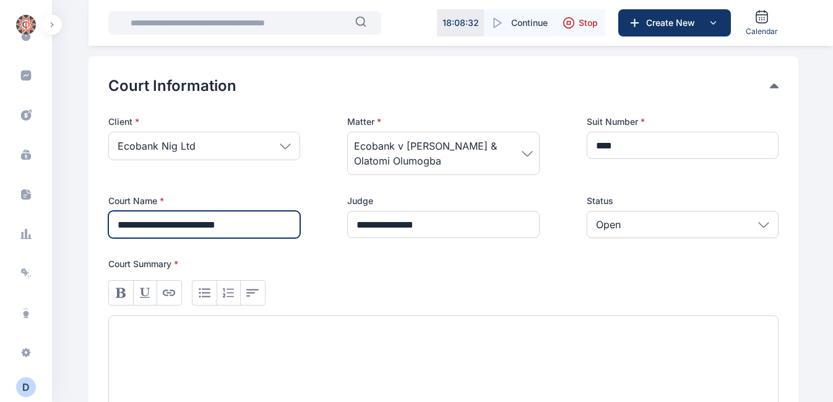
scroll to position [377, 0]
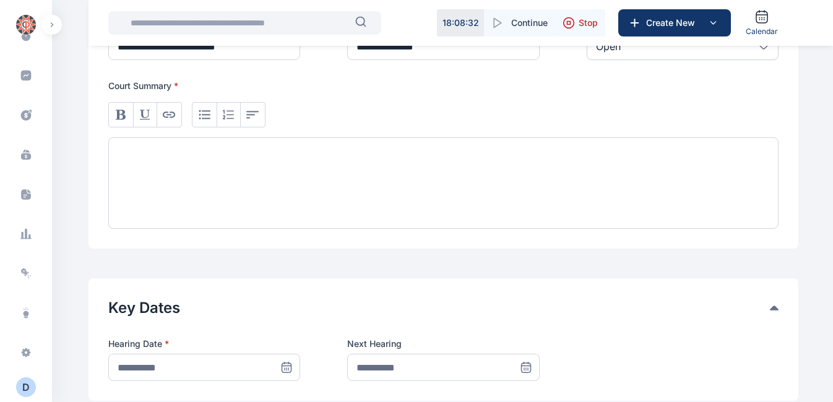
click at [188, 188] on div at bounding box center [443, 183] width 670 height 92
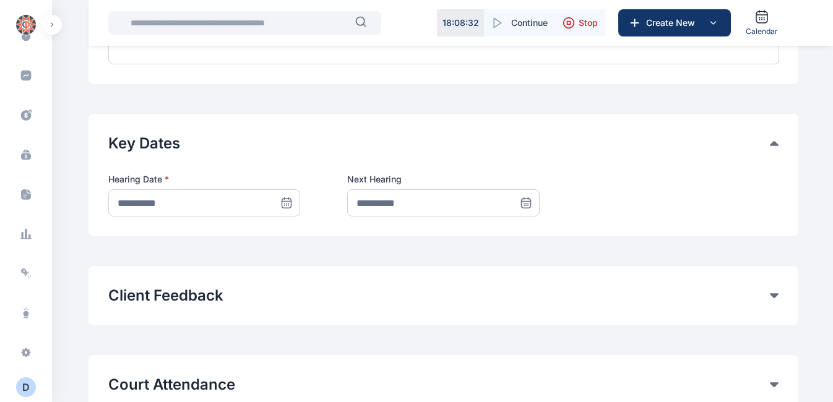
scroll to position [542, 0]
click at [279, 208] on span at bounding box center [286, 202] width 27 height 27
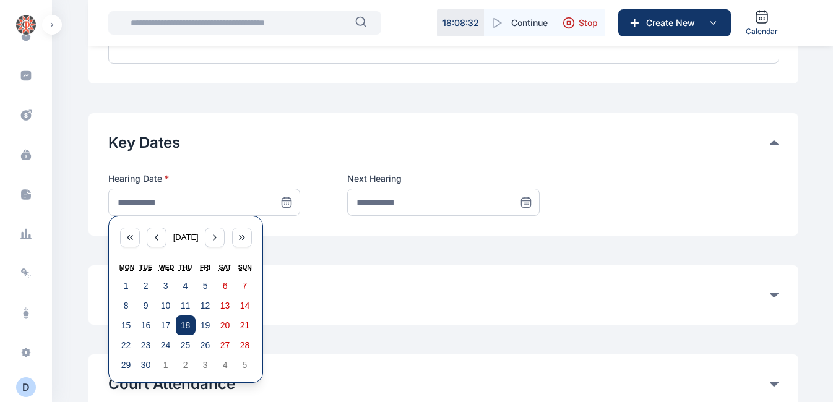
click at [194, 321] on button "18" at bounding box center [186, 326] width 20 height 20
type input "**********"
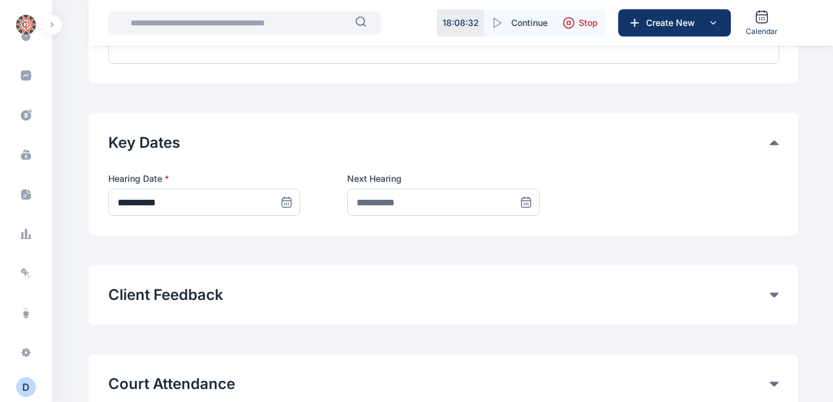
click at [516, 205] on span at bounding box center [525, 202] width 27 height 27
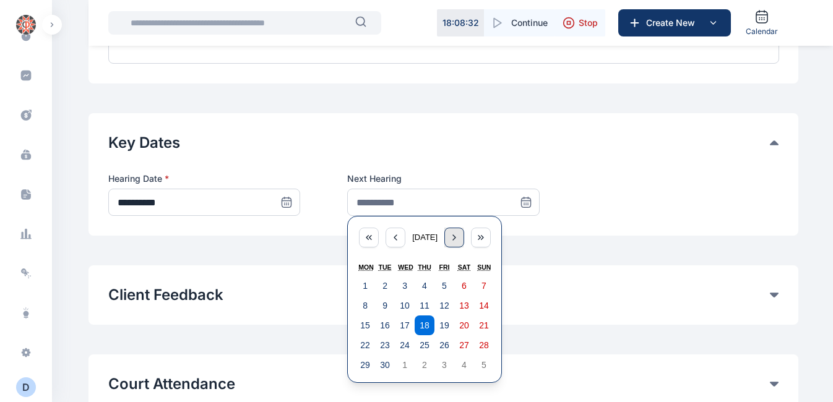
click at [459, 242] on icon "button" at bounding box center [454, 238] width 10 height 10
click at [431, 337] on button "23" at bounding box center [425, 345] width 20 height 20
type input "**********"
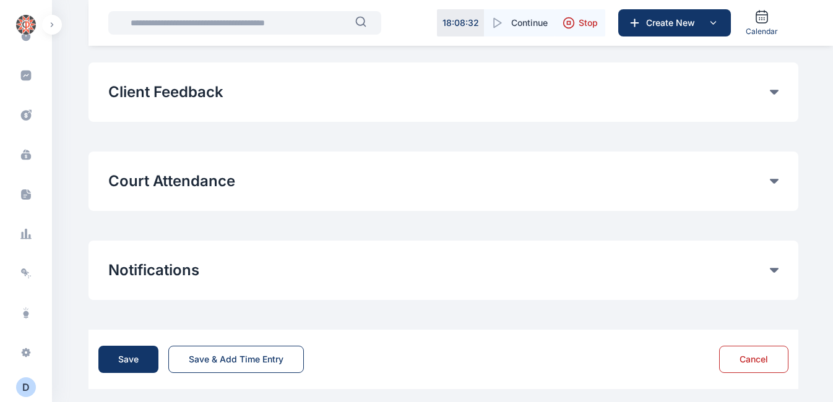
scroll to position [752, 0]
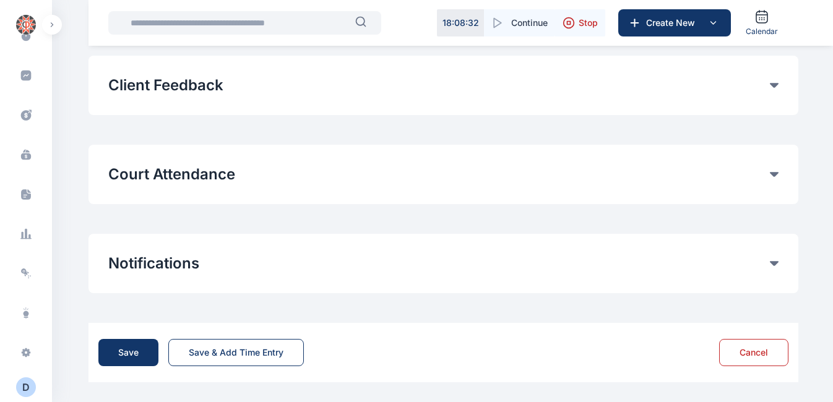
click at [194, 179] on button "Court Attendance" at bounding box center [439, 175] width 662 height 20
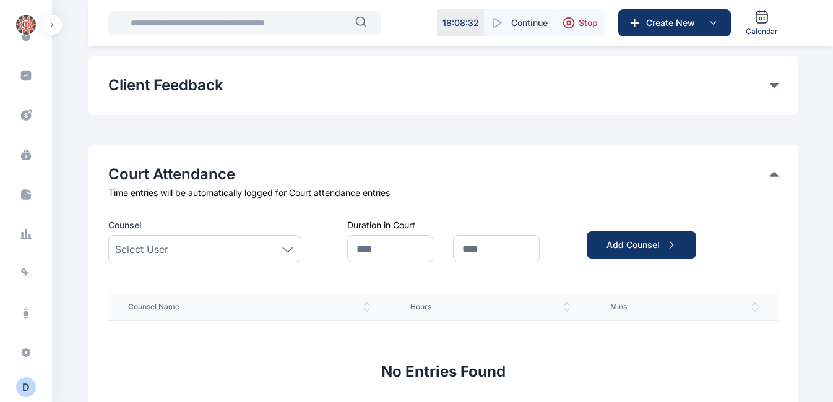
drag, startPoint x: 192, startPoint y: 241, endPoint x: 175, endPoint y: 250, distance: 19.4
click at [175, 250] on div "Select User" at bounding box center [204, 249] width 192 height 28
click at [175, 250] on div "Select User" at bounding box center [204, 249] width 178 height 15
click at [170, 259] on div "Select User" at bounding box center [204, 249] width 192 height 28
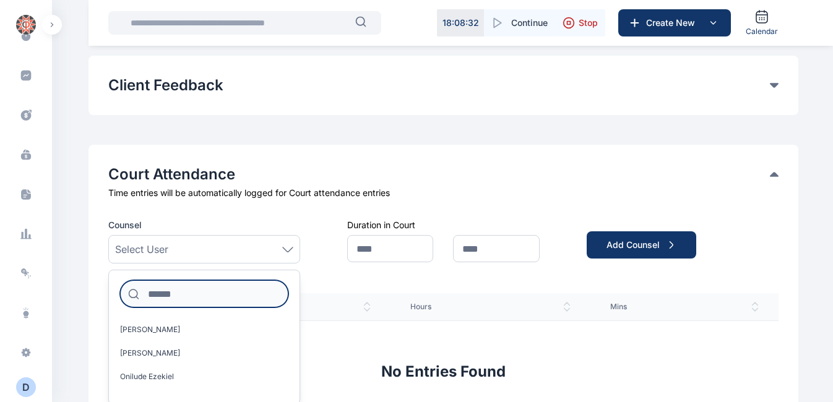
click at [158, 287] on input at bounding box center [204, 293] width 168 height 27
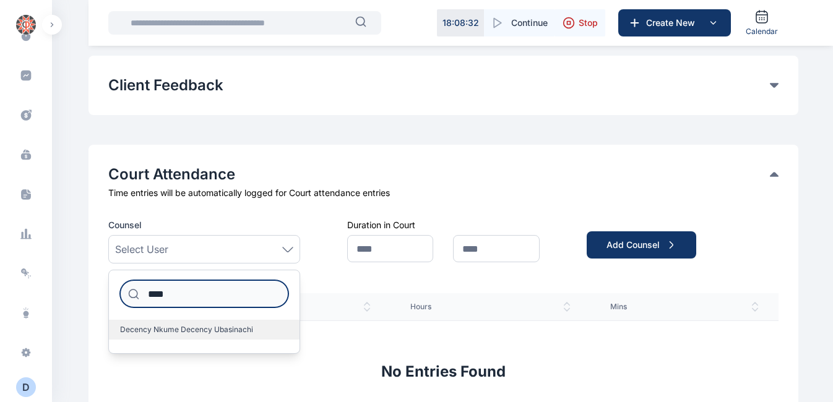
type input "****"
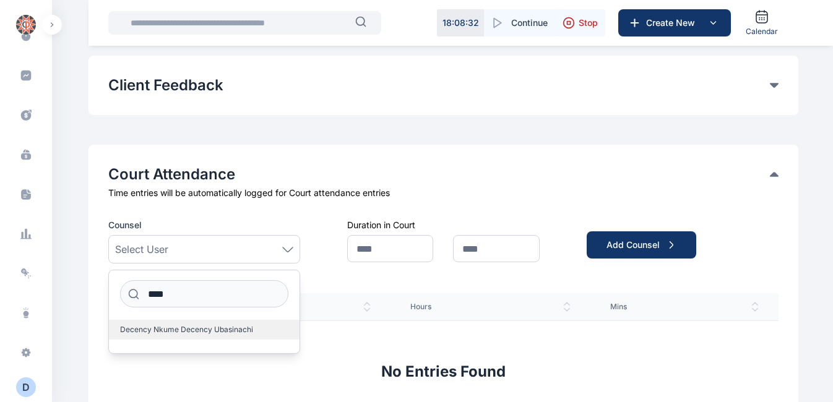
click at [157, 326] on span "Decency Nkume Decency Ubasinachi" at bounding box center [186, 330] width 133 height 10
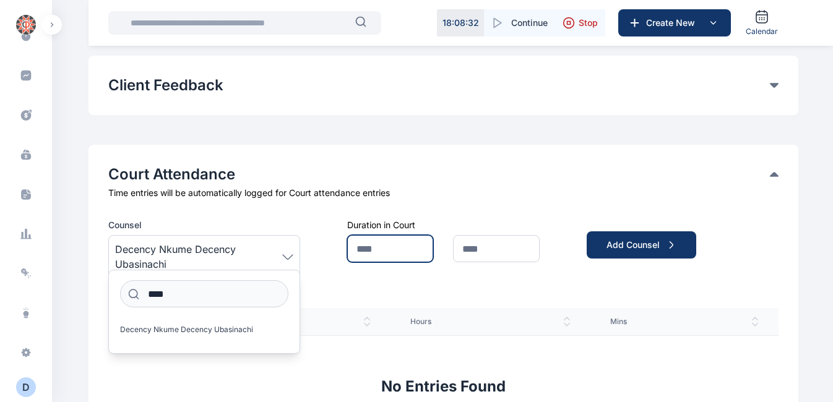
click at [415, 252] on input "text" at bounding box center [390, 248] width 86 height 27
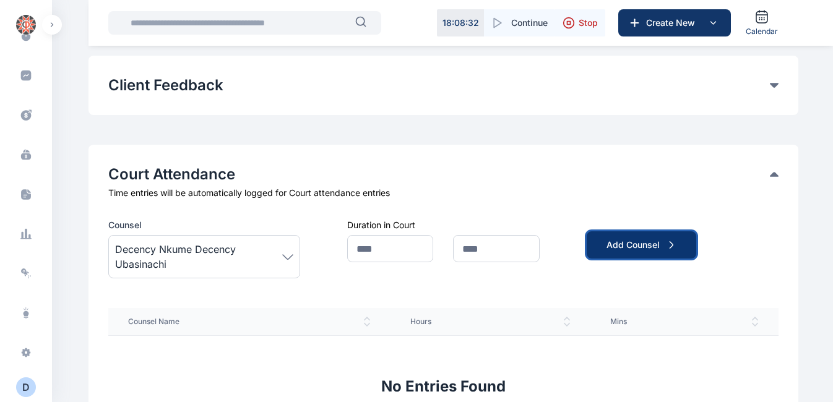
click at [628, 248] on div "Add Counsel" at bounding box center [641, 245] width 70 height 12
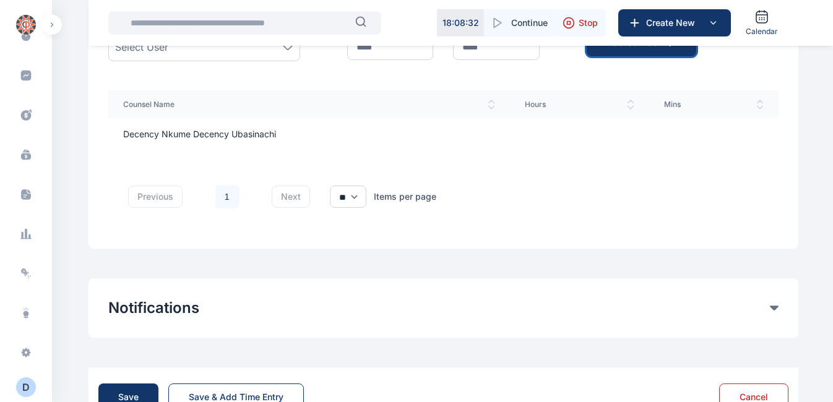
scroll to position [999, 0]
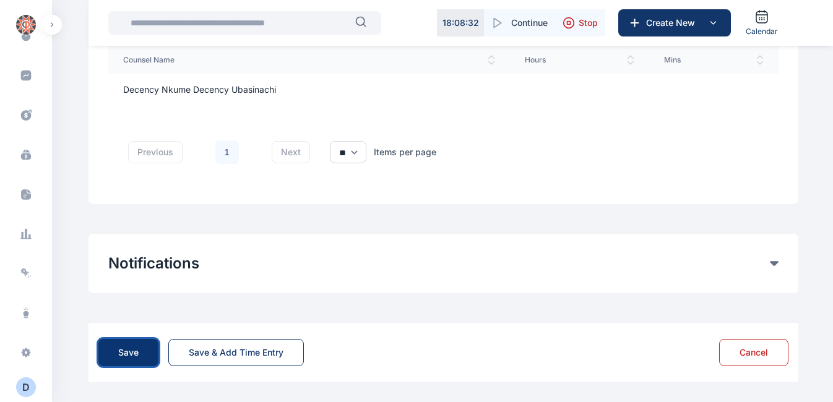
click at [132, 350] on div "Save" at bounding box center [128, 353] width 20 height 12
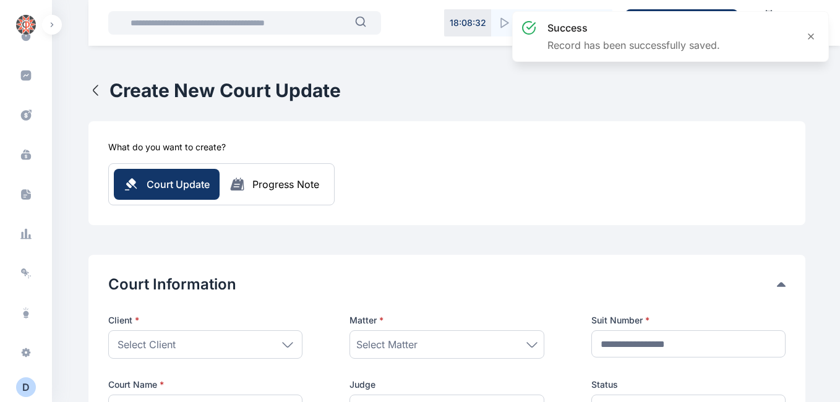
type input "**********"
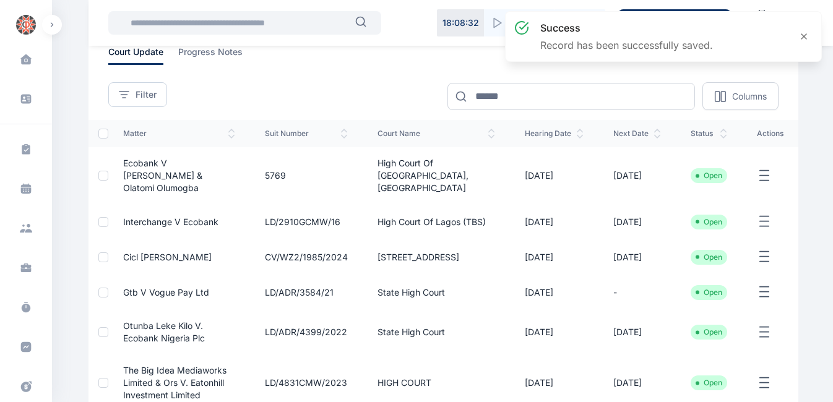
scroll to position [84, 0]
